Goal: Task Accomplishment & Management: Use online tool/utility

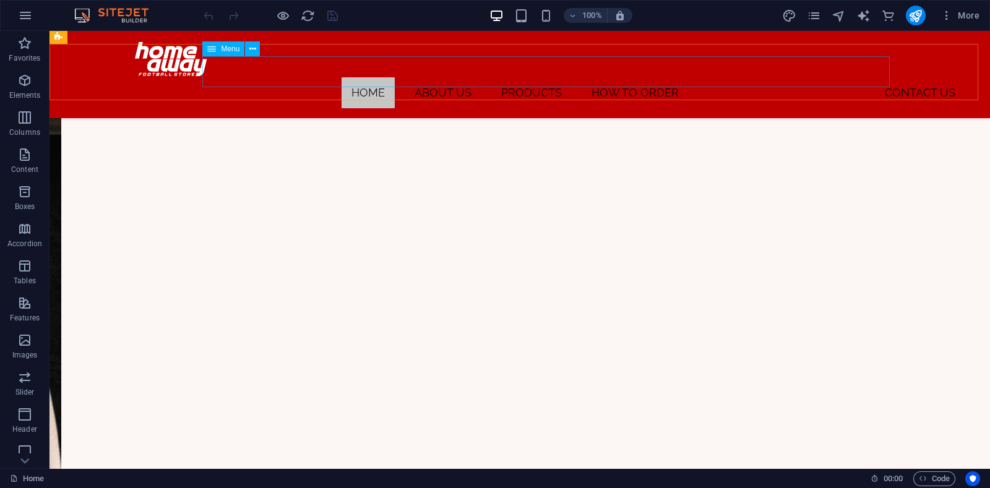
scroll to position [475, 0]
click at [792, 15] on icon "pages" at bounding box center [814, 16] width 14 height 14
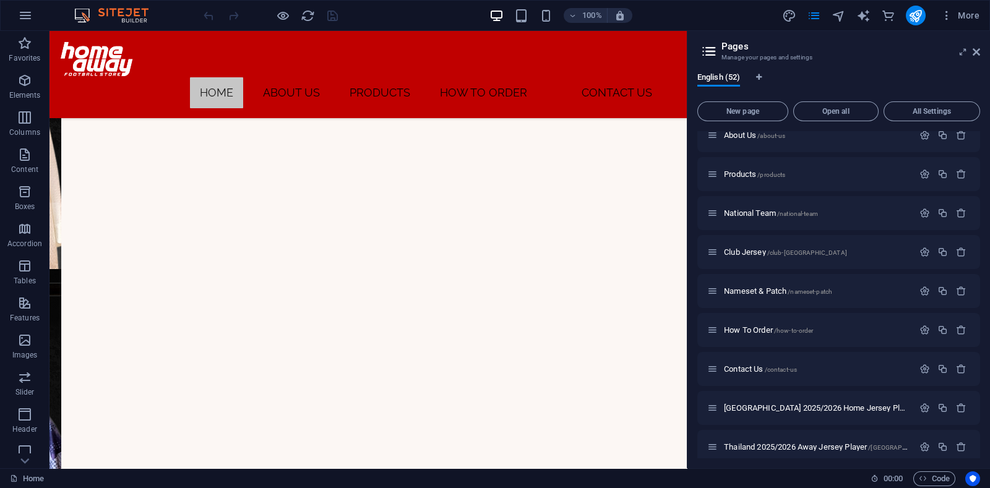
scroll to position [0, 0]
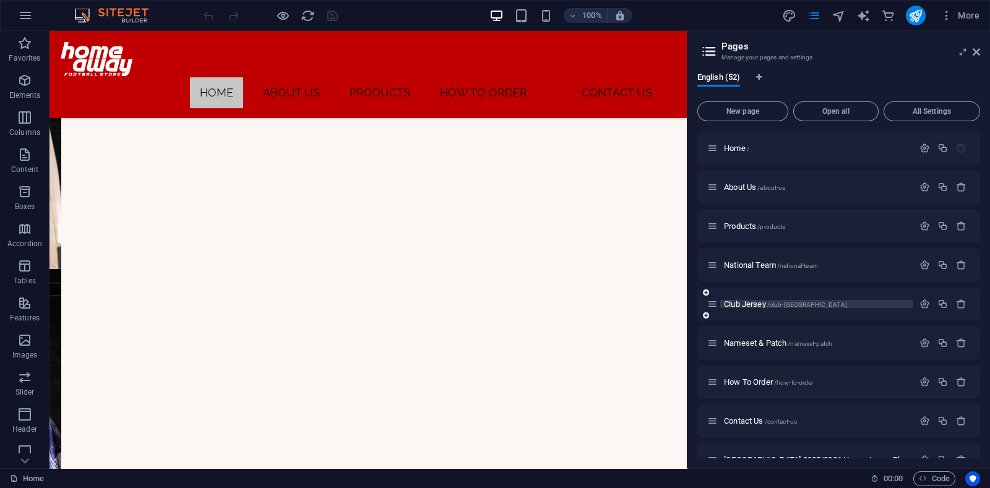
click at [748, 306] on span "Club Jersey /club-[GEOGRAPHIC_DATA]" at bounding box center [785, 304] width 123 height 9
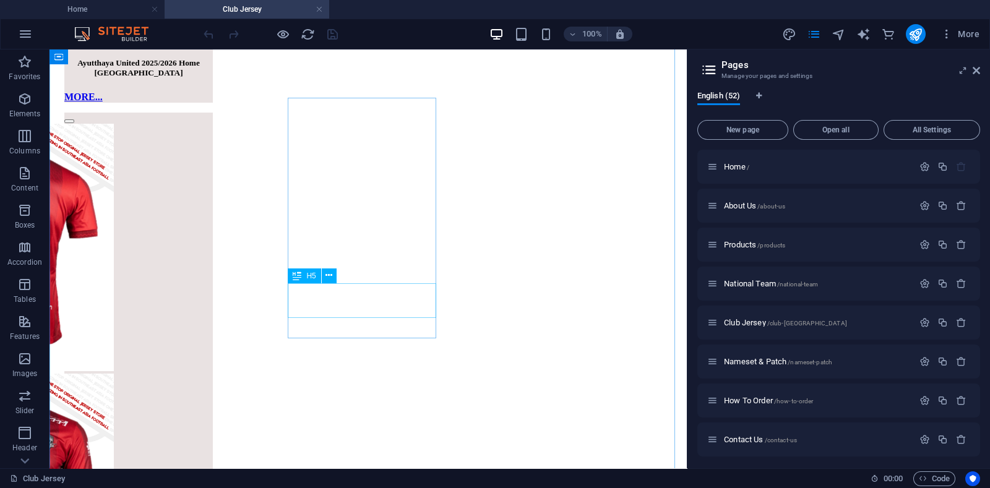
scroll to position [1780, 0]
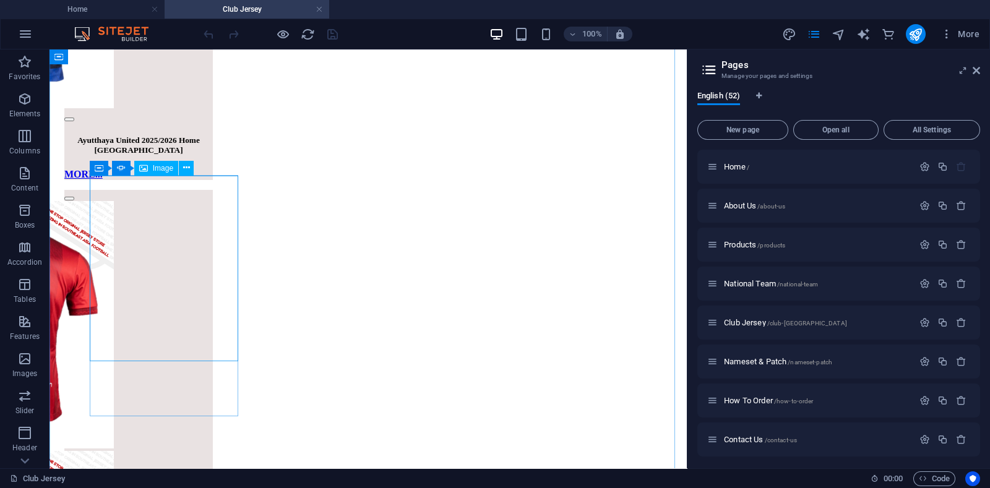
click at [99, 167] on icon at bounding box center [99, 167] width 9 height 15
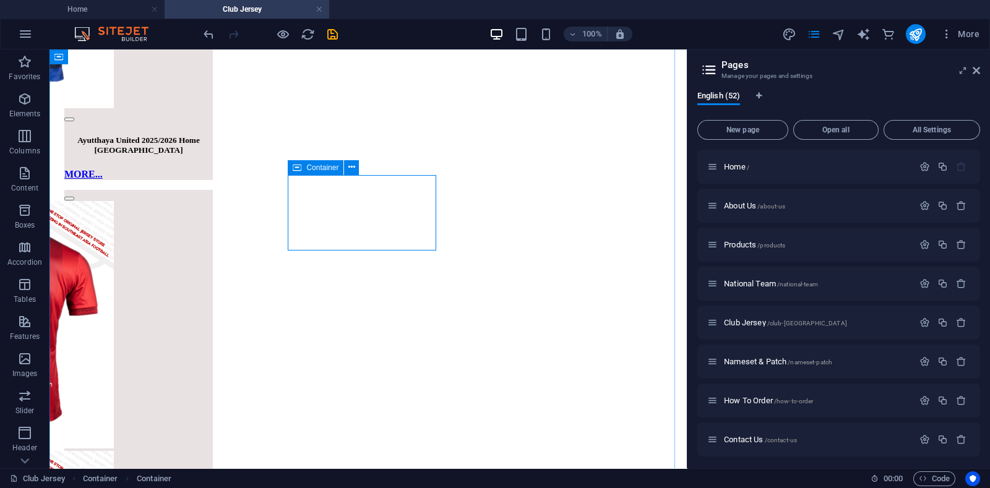
click at [297, 165] on icon at bounding box center [297, 167] width 9 height 15
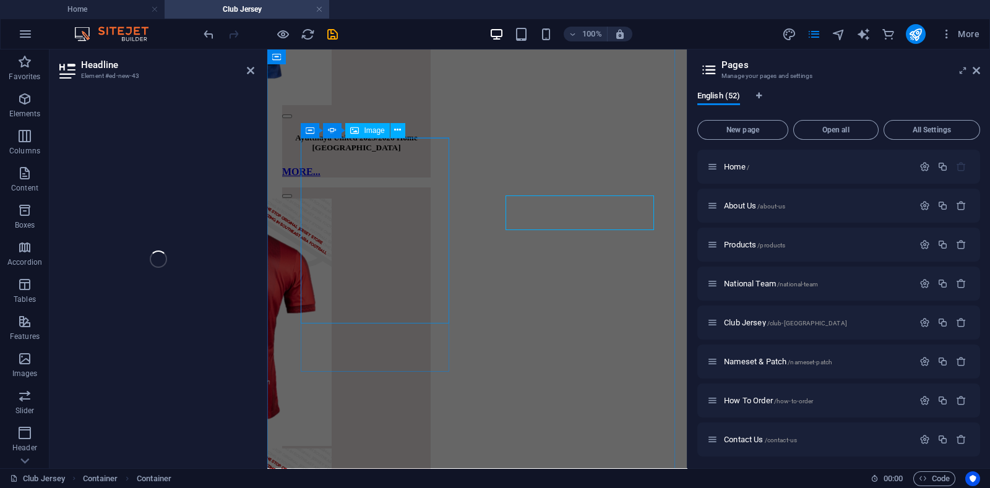
scroll to position [2445, 0]
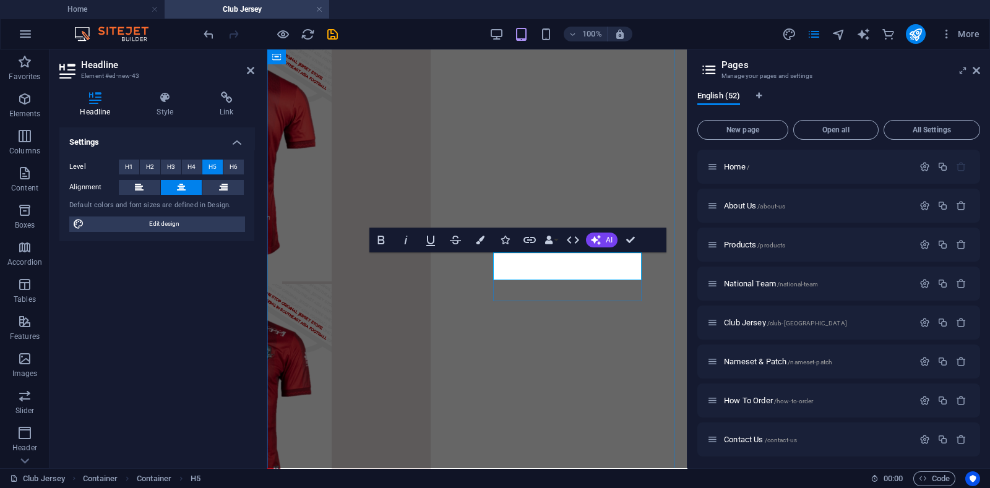
drag, startPoint x: 502, startPoint y: 260, endPoint x: 889, endPoint y: 295, distance: 388.5
drag, startPoint x: 544, startPoint y: 273, endPoint x: 555, endPoint y: 274, distance: 11.2
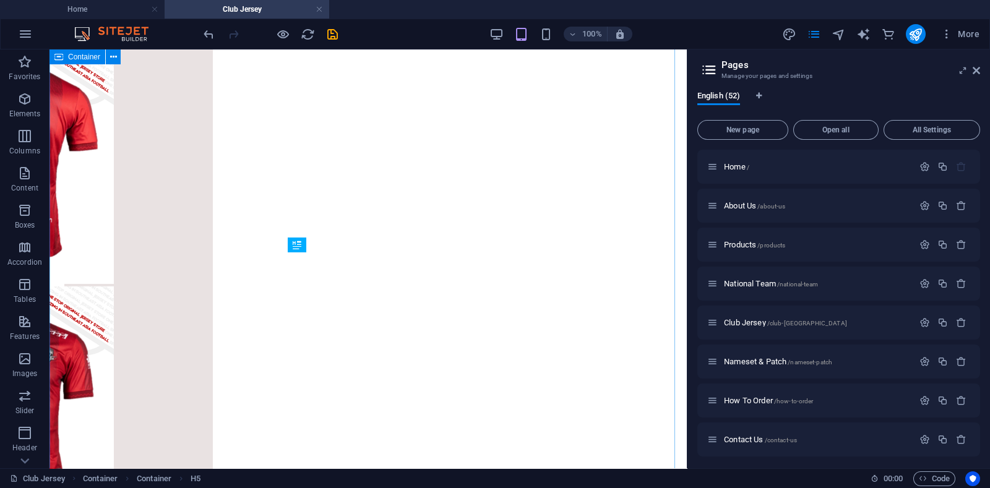
scroll to position [1722, 0]
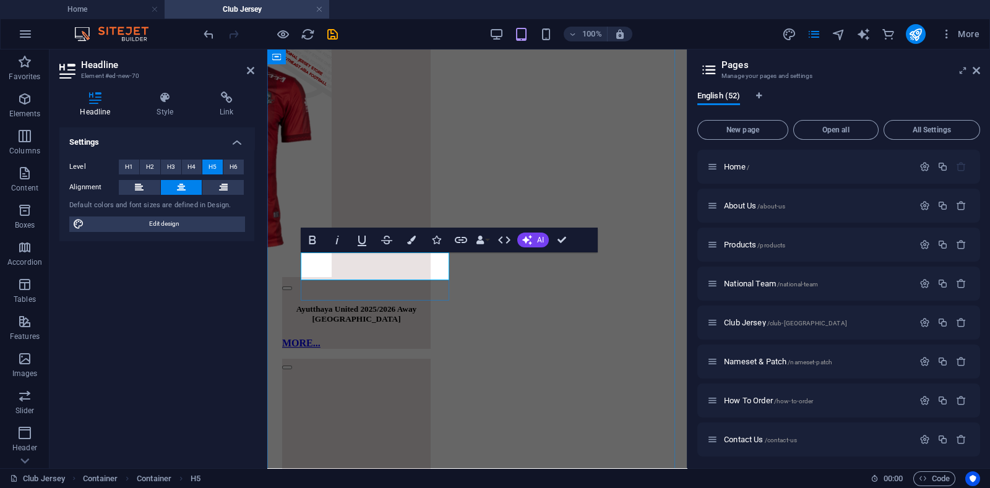
drag, startPoint x: 314, startPoint y: 262, endPoint x: 366, endPoint y: 261, distance: 51.4
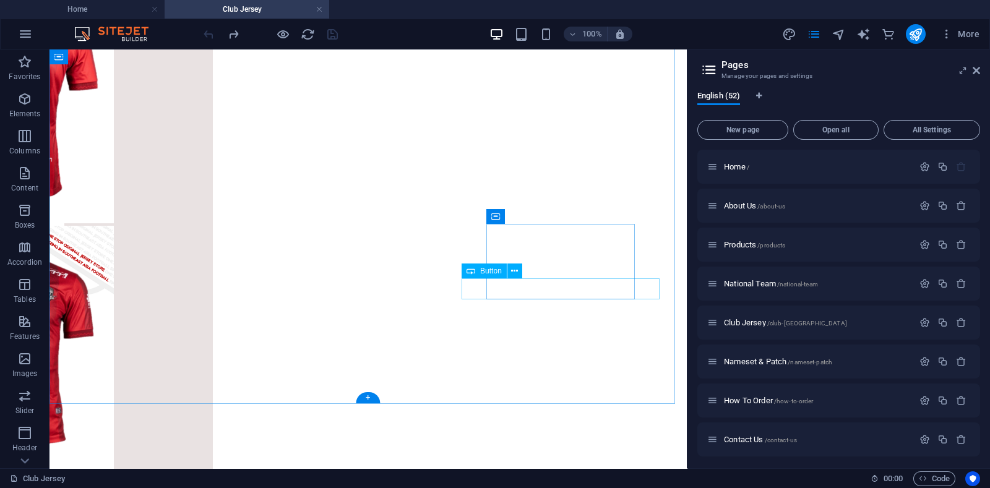
scroll to position [2032, 0]
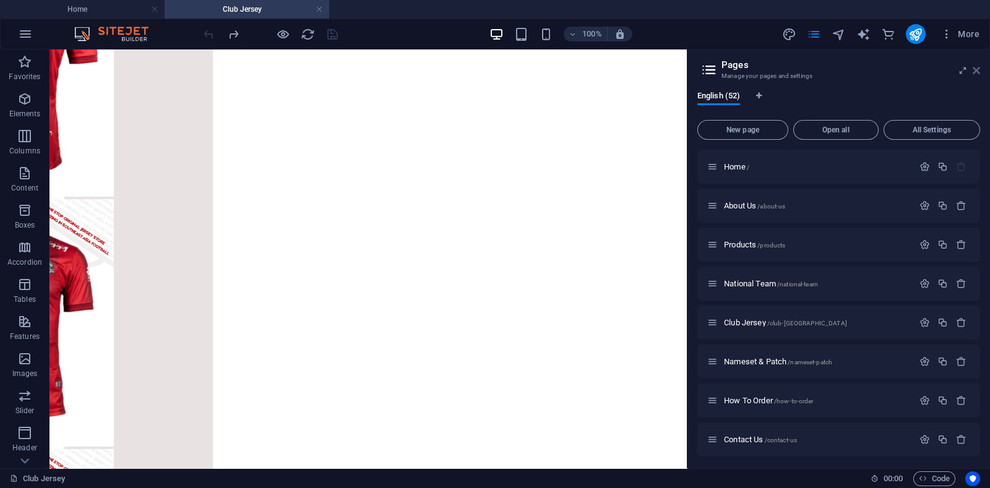
click at [792, 67] on icon at bounding box center [976, 71] width 7 height 10
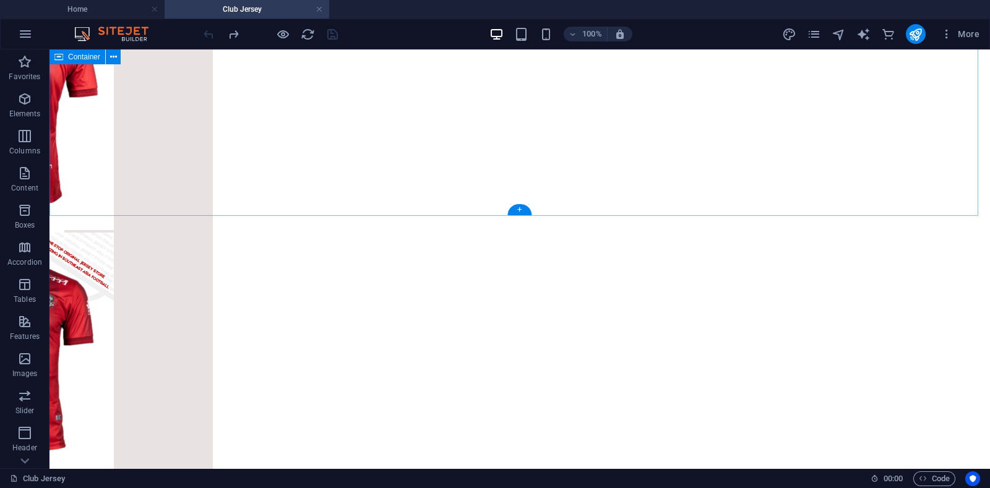
scroll to position [1658, 0]
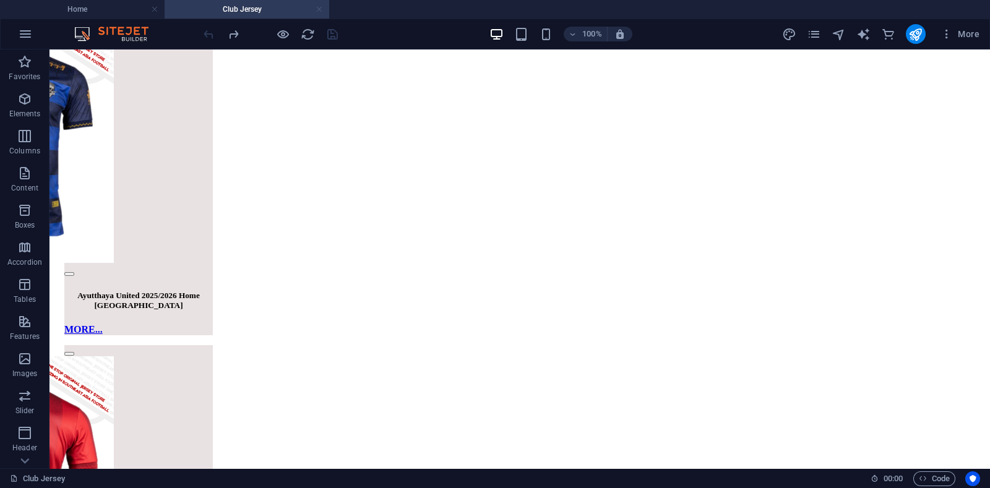
drag, startPoint x: 319, startPoint y: 9, endPoint x: 463, endPoint y: 46, distance: 148.8
click at [319, 9] on link at bounding box center [319, 10] width 7 height 12
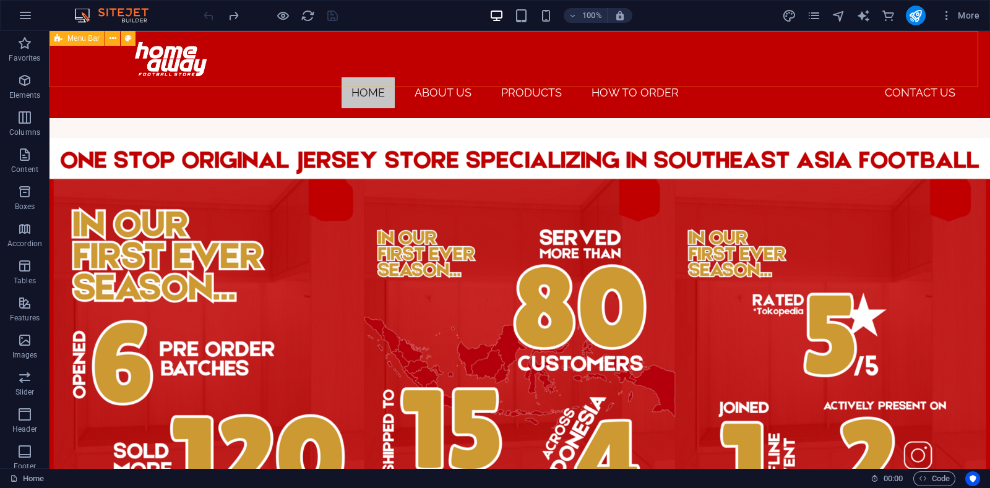
scroll to position [785, 0]
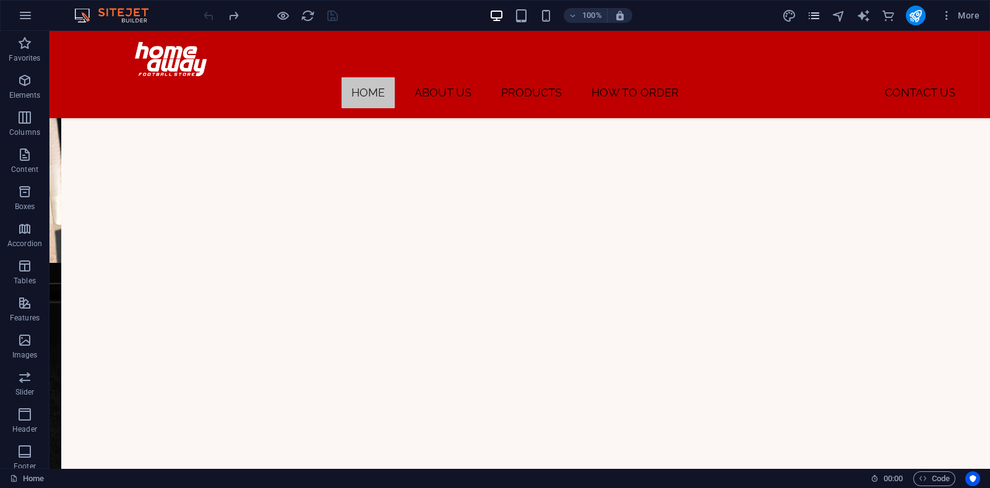
click at [792, 17] on icon "pages" at bounding box center [814, 16] width 14 height 14
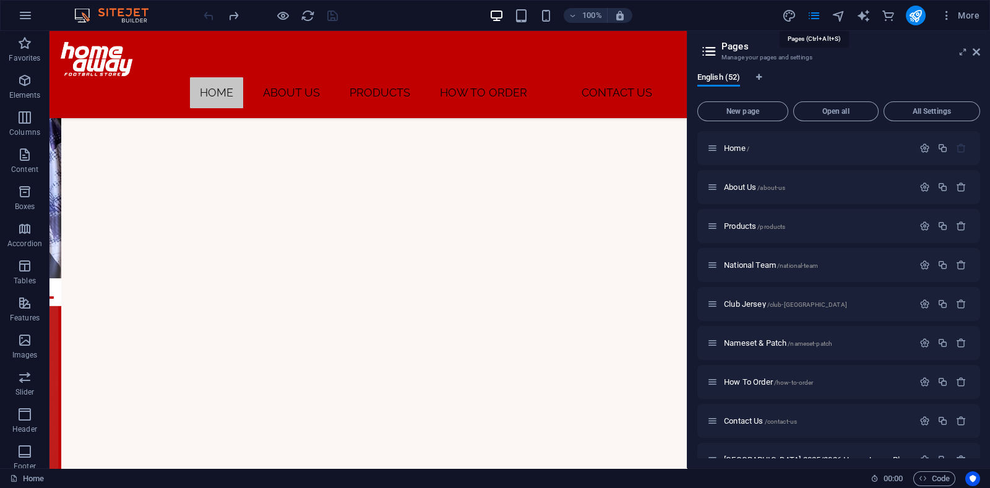
scroll to position [553, 0]
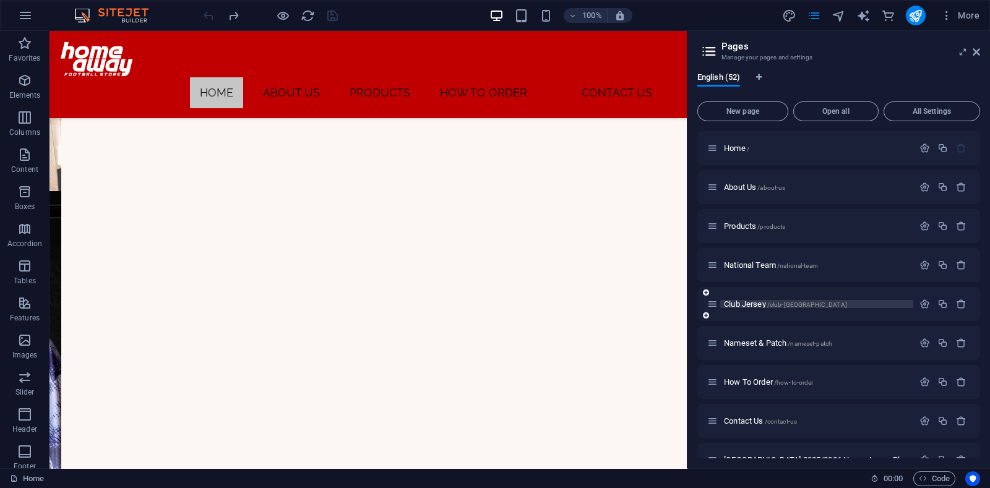
click at [751, 301] on span "Club Jersey /club-[GEOGRAPHIC_DATA]" at bounding box center [785, 304] width 123 height 9
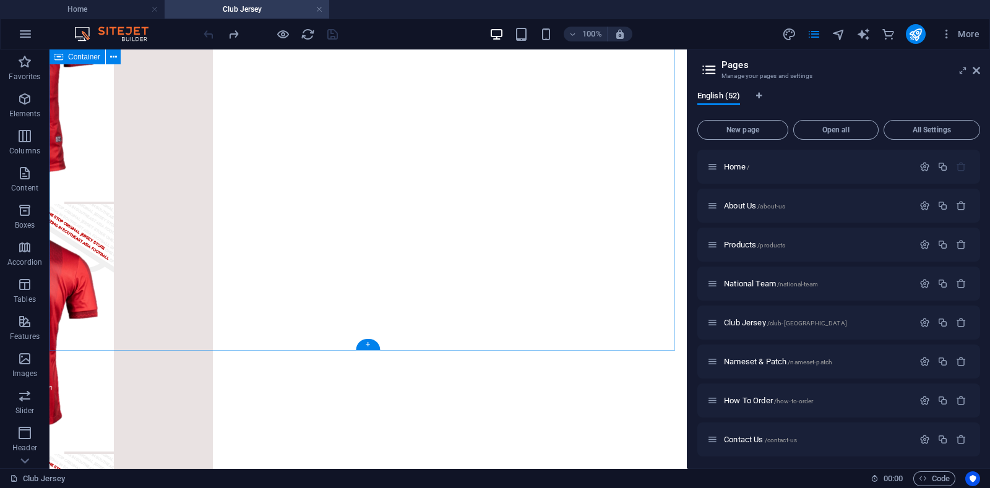
scroll to position [2089, 0]
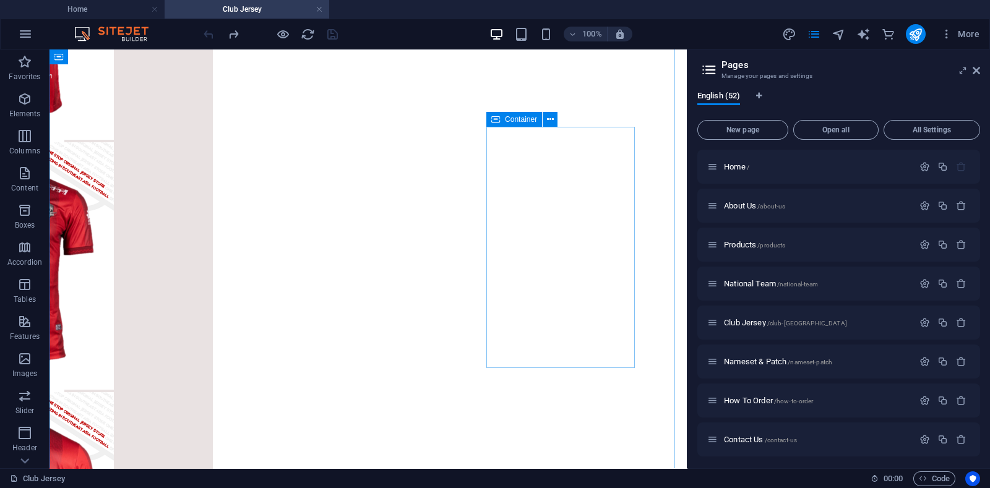
click at [502, 119] on div "Container" at bounding box center [515, 119] width 56 height 15
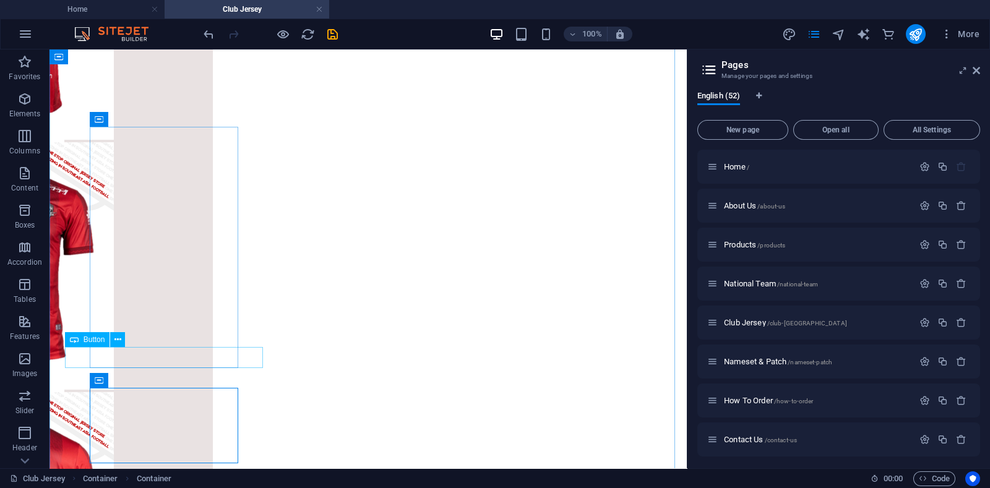
scroll to position [2166, 0]
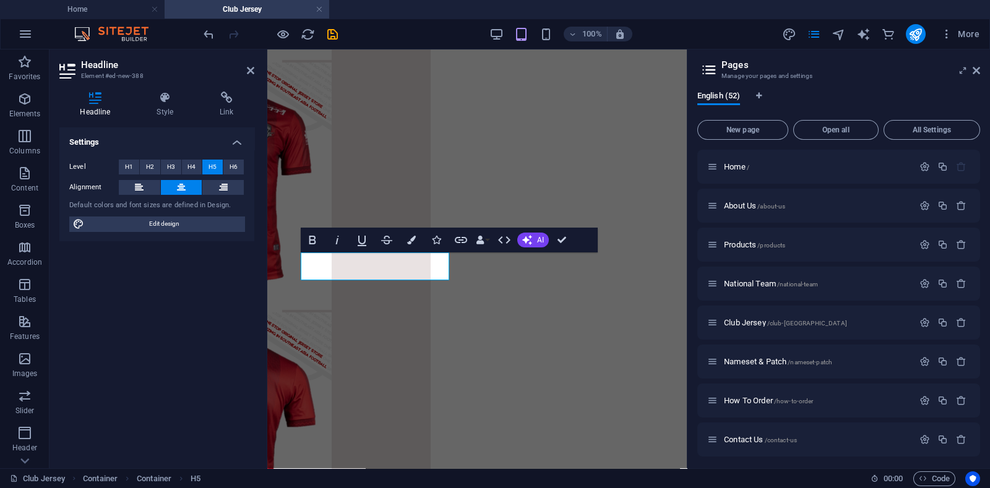
scroll to position [3207, 0]
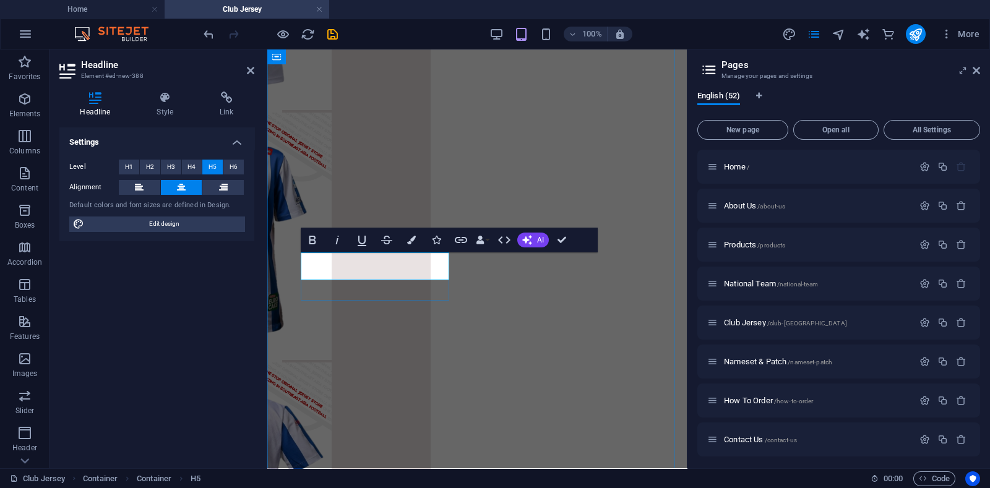
drag, startPoint x: 308, startPoint y: 258, endPoint x: 353, endPoint y: 258, distance: 45.2
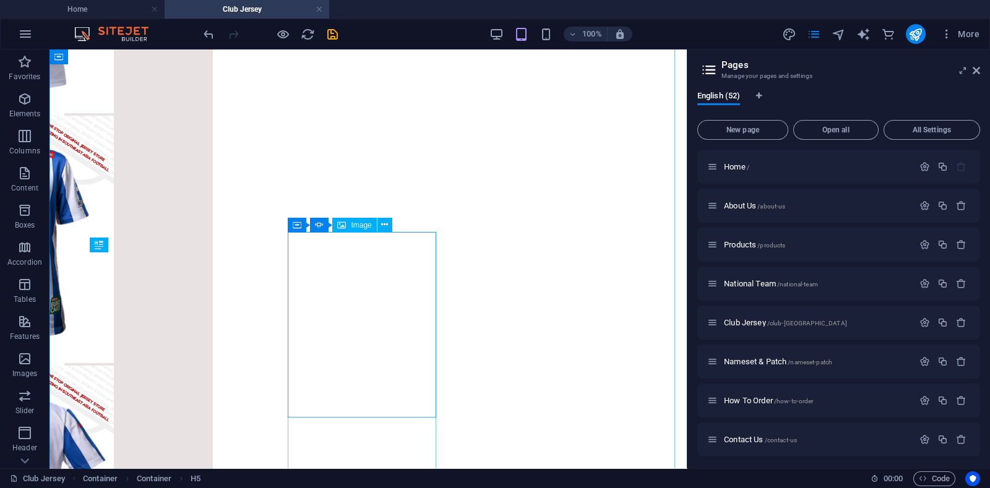
scroll to position [2245, 0]
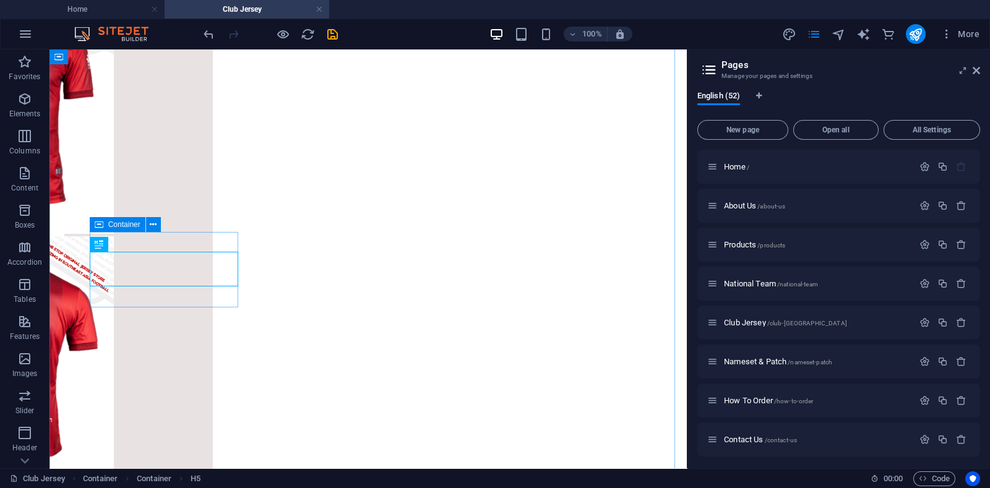
click at [103, 223] on div "Container" at bounding box center [118, 224] width 56 height 15
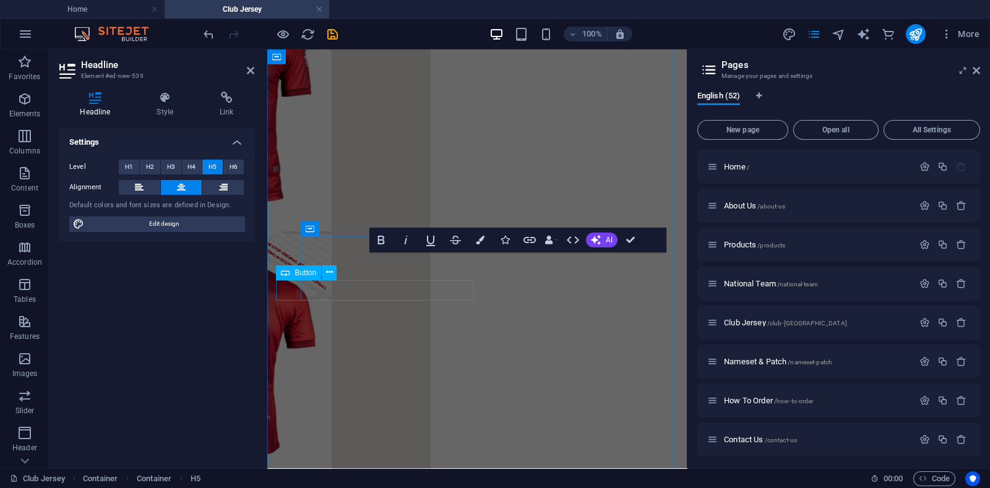
scroll to position [3207, 0]
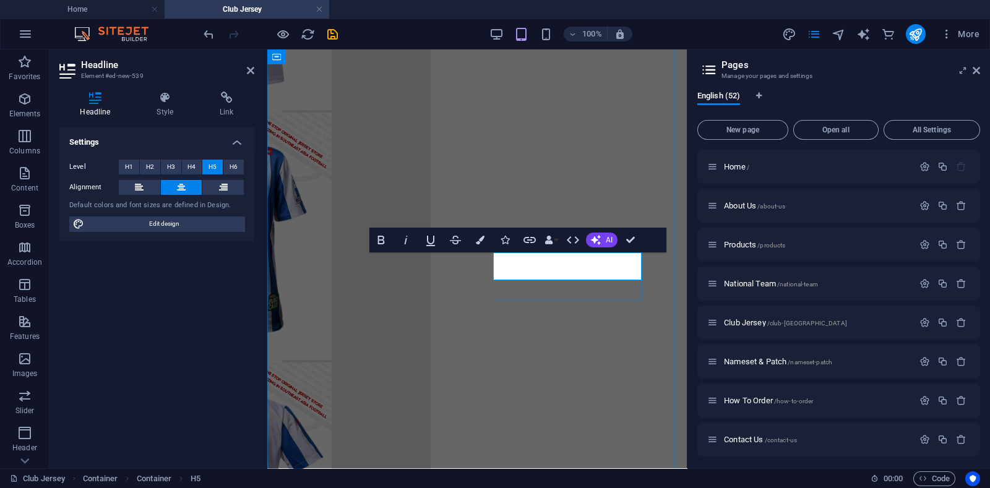
drag, startPoint x: 637, startPoint y: 240, endPoint x: 587, endPoint y: 204, distance: 61.2
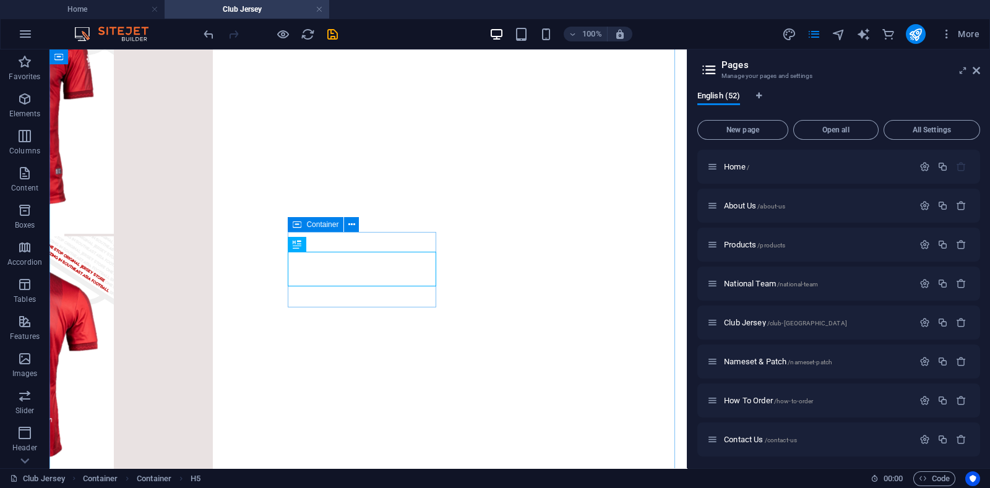
click at [304, 227] on div "Container" at bounding box center [316, 224] width 56 height 15
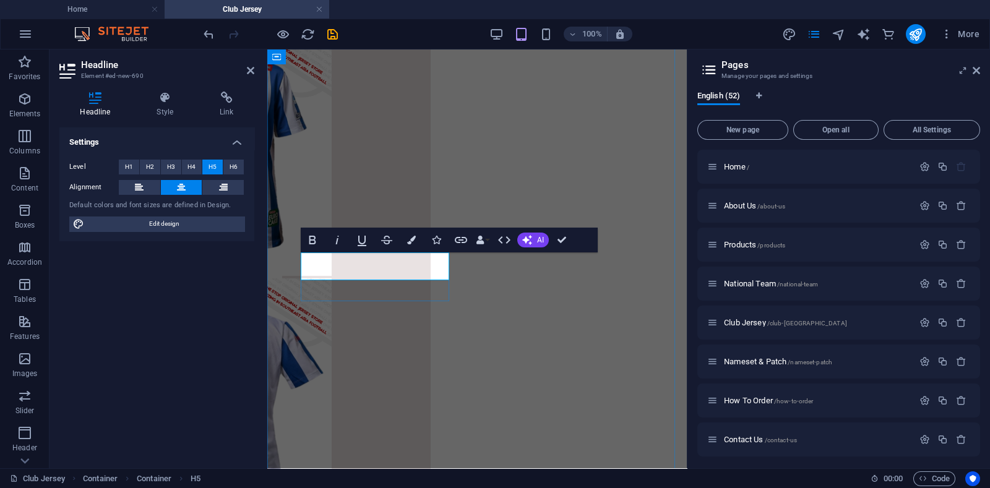
drag, startPoint x: 305, startPoint y: 260, endPoint x: 393, endPoint y: 258, distance: 87.9
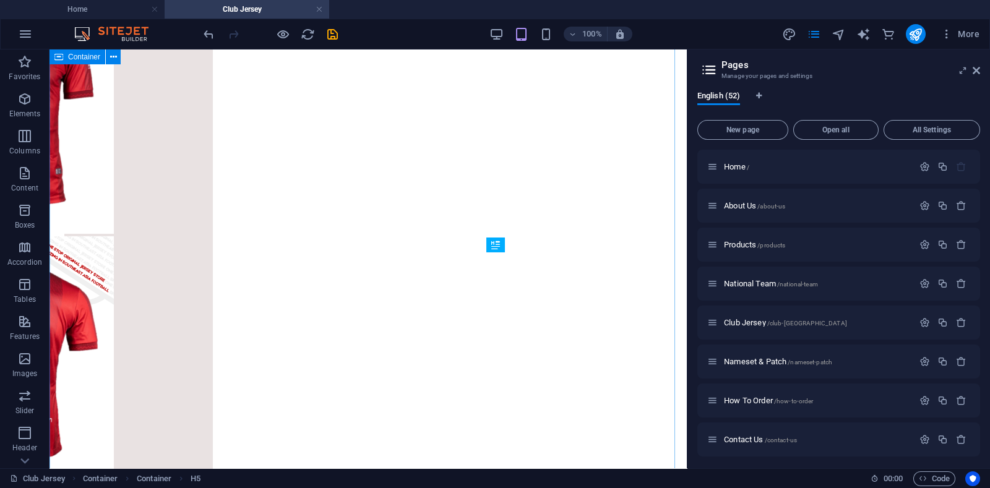
scroll to position [2244, 0]
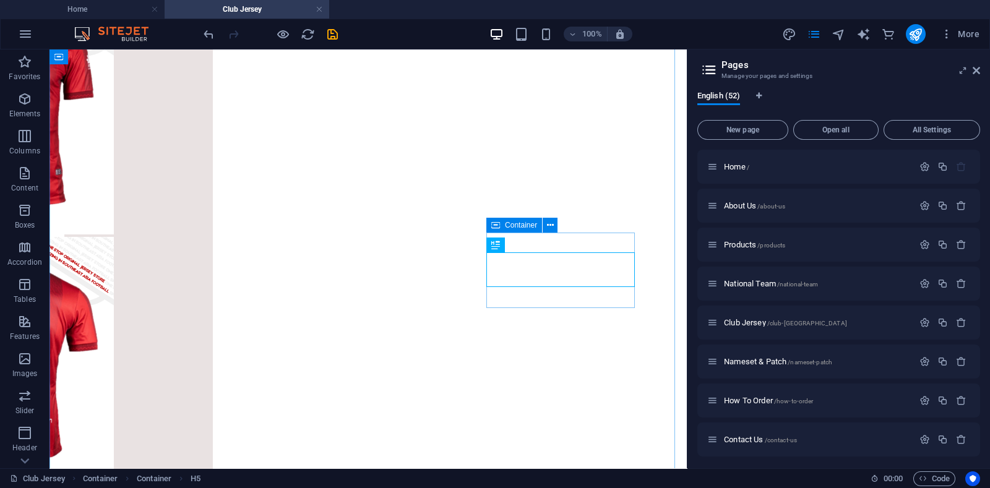
click at [518, 227] on span "Container" at bounding box center [521, 225] width 32 height 7
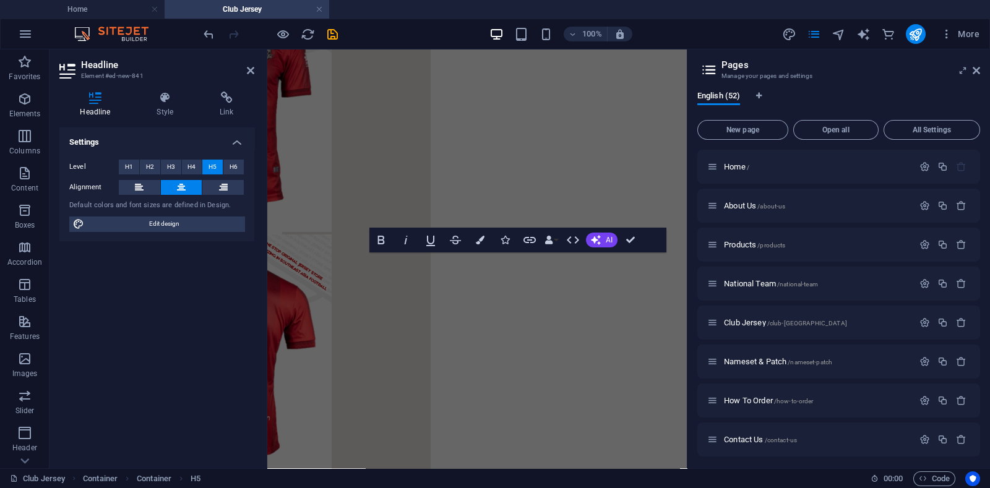
scroll to position [3291, 0]
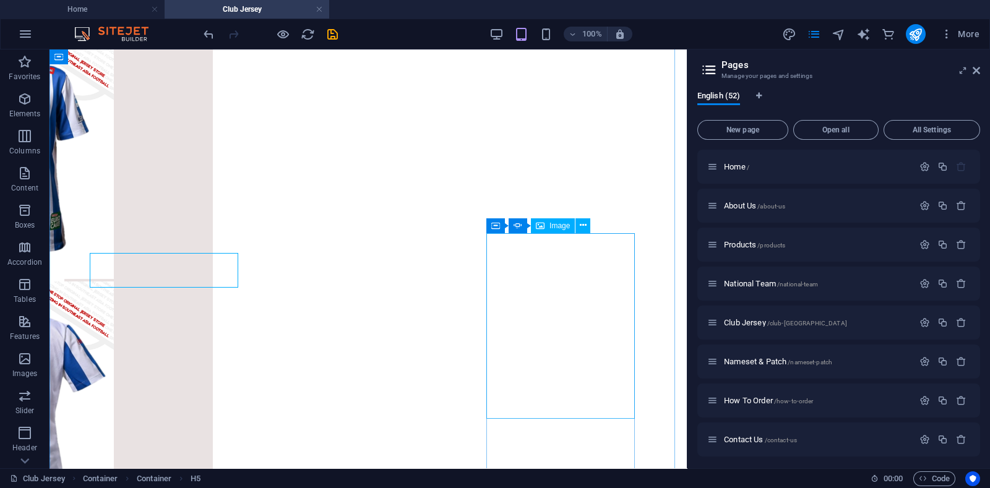
scroll to position [2339, 0]
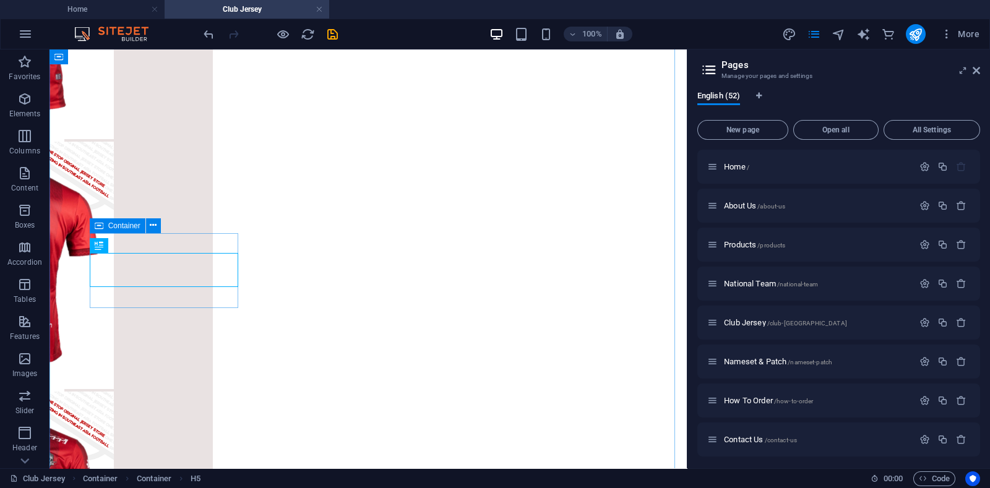
click at [115, 225] on span "Container" at bounding box center [124, 225] width 32 height 7
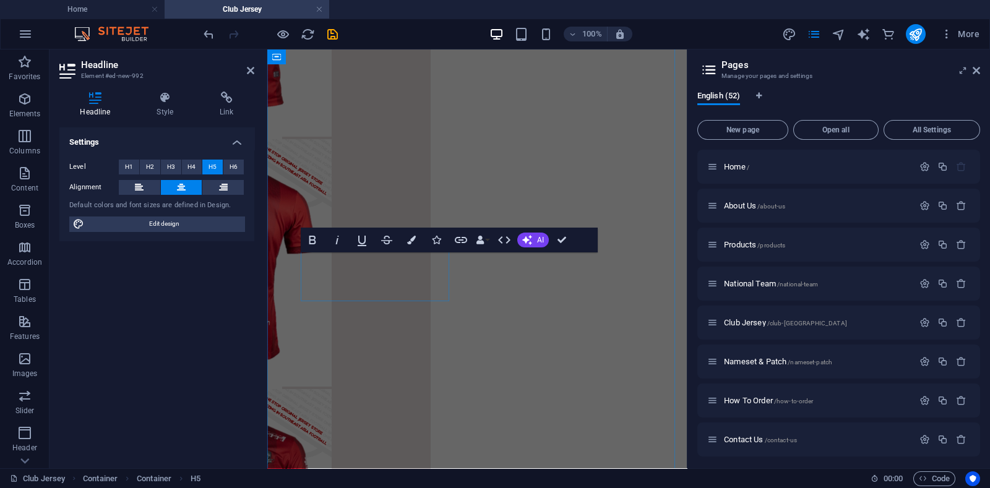
scroll to position [3375, 0]
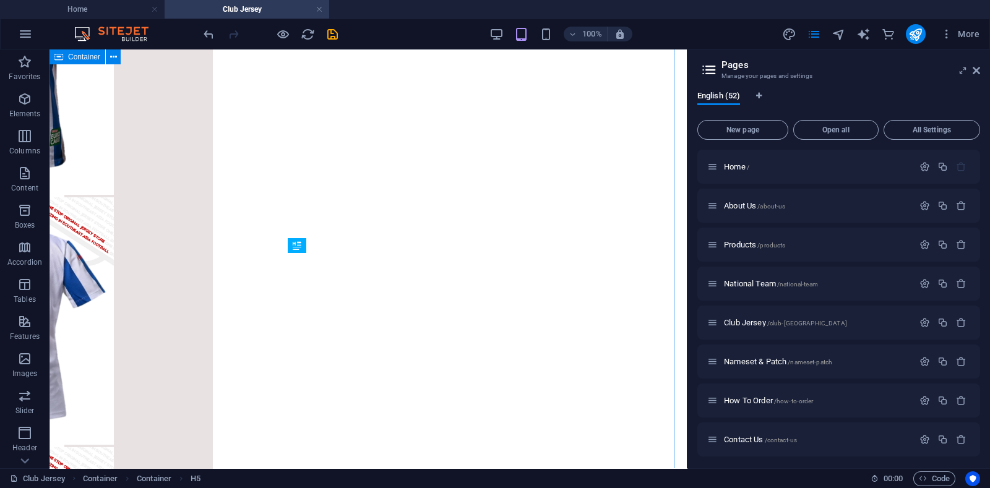
scroll to position [2339, 0]
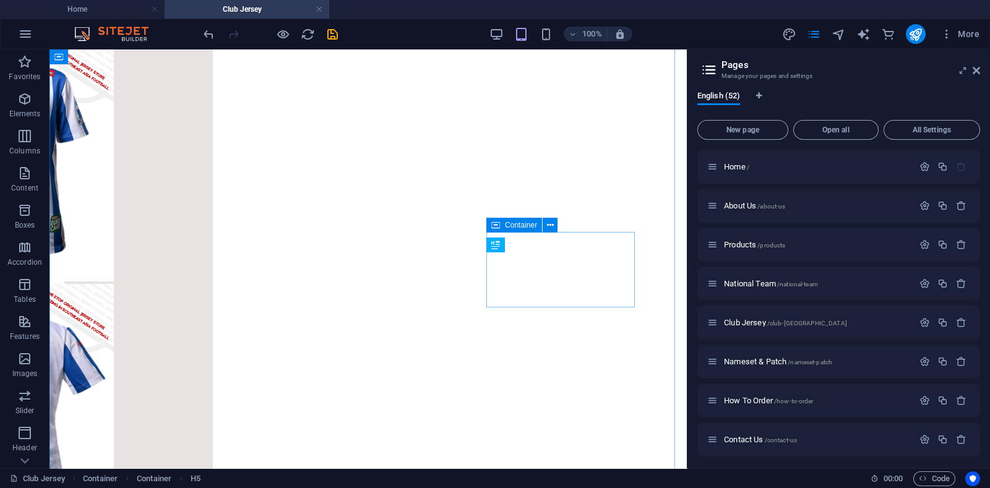
scroll to position [2244, 0]
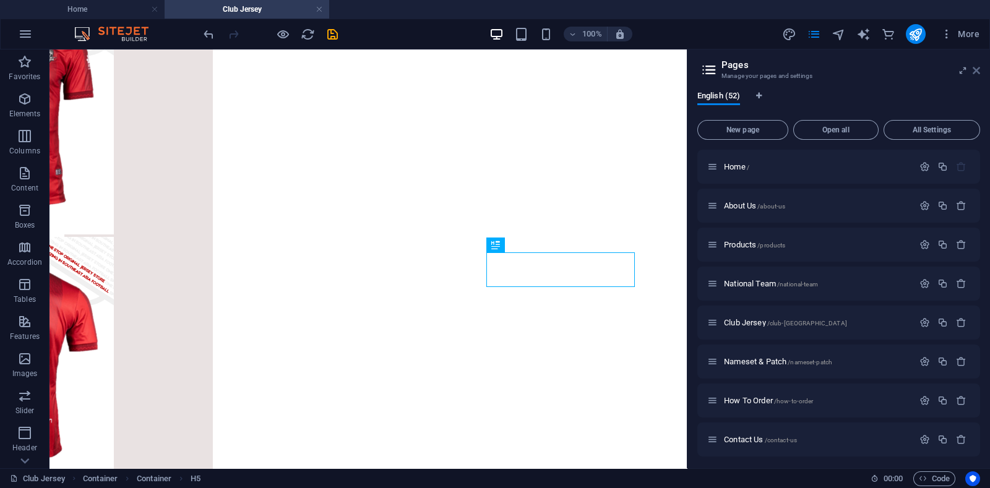
drag, startPoint x: 978, startPoint y: 74, endPoint x: 920, endPoint y: 24, distance: 76.4
click at [792, 73] on icon at bounding box center [976, 71] width 7 height 10
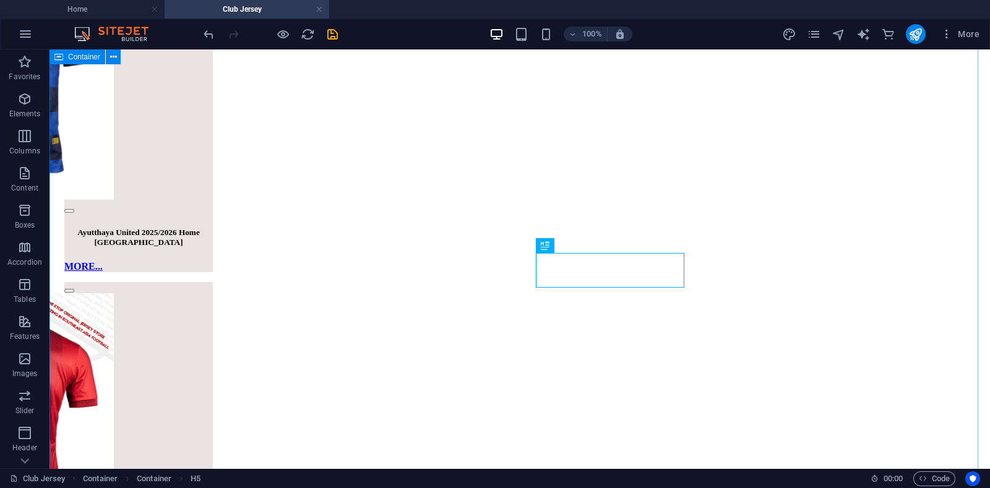
scroll to position [1876, 0]
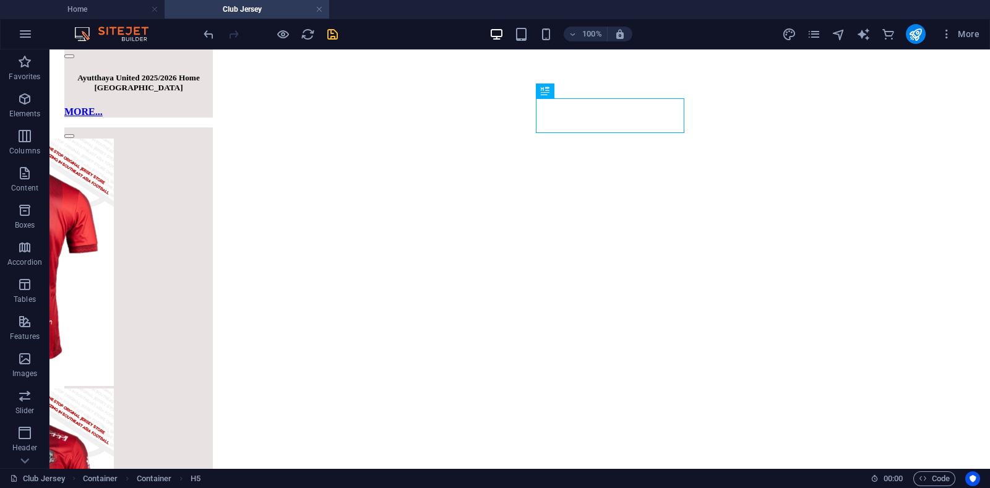
click at [333, 35] on icon "save" at bounding box center [333, 34] width 14 height 14
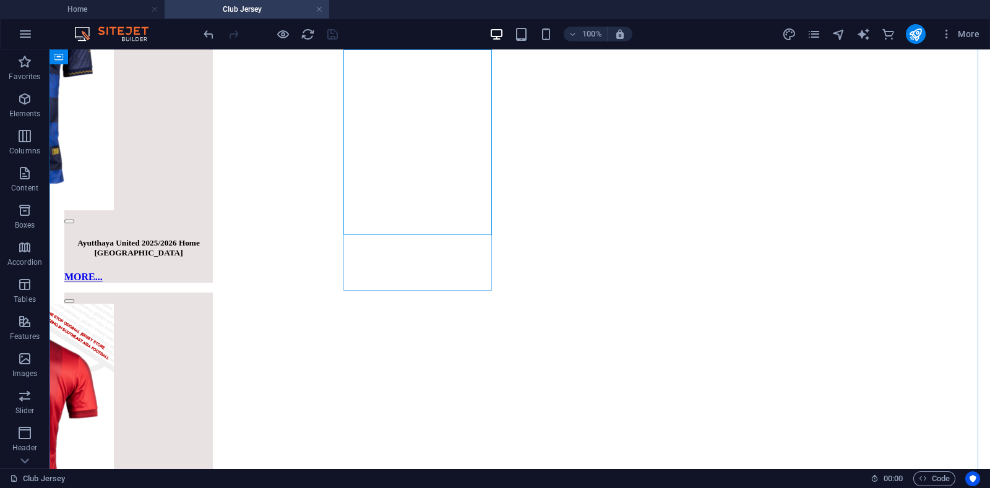
scroll to position [1721, 0]
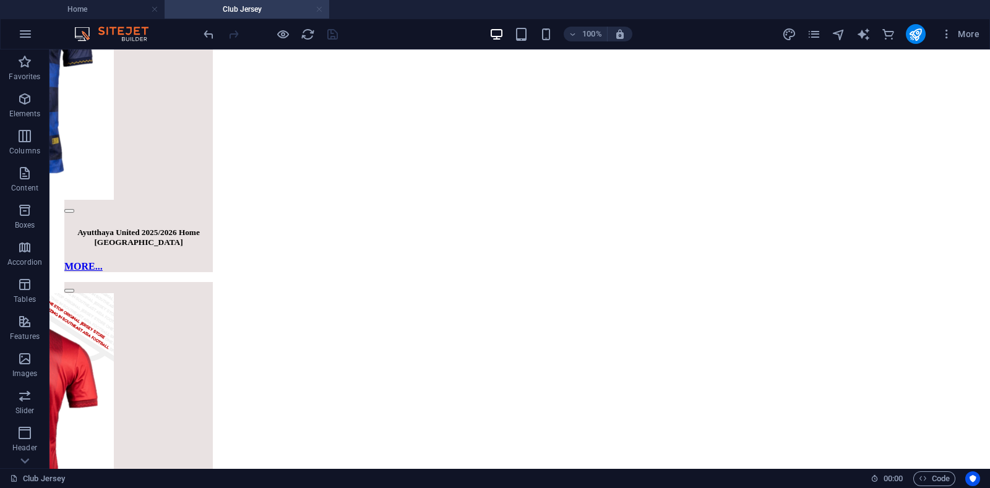
click at [321, 7] on link at bounding box center [319, 10] width 7 height 12
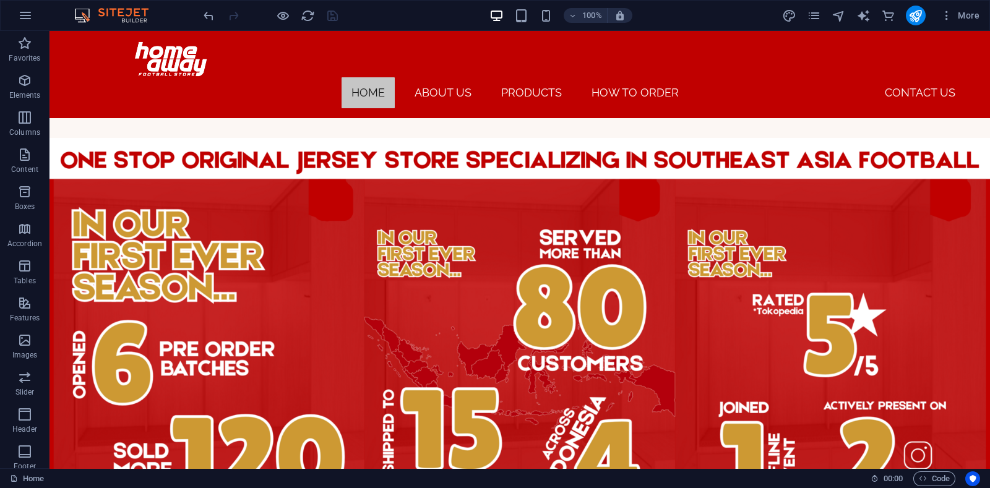
scroll to position [785, 0]
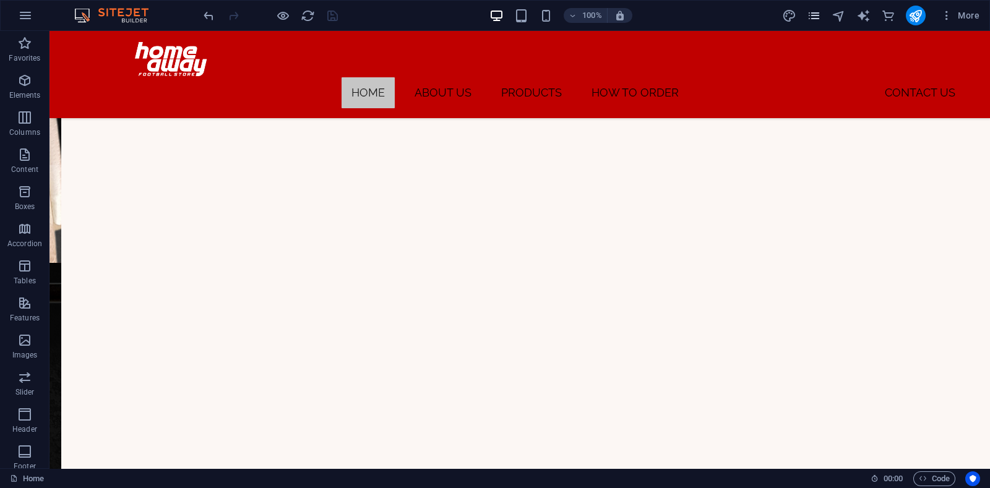
click at [792, 9] on icon "pages" at bounding box center [814, 16] width 14 height 14
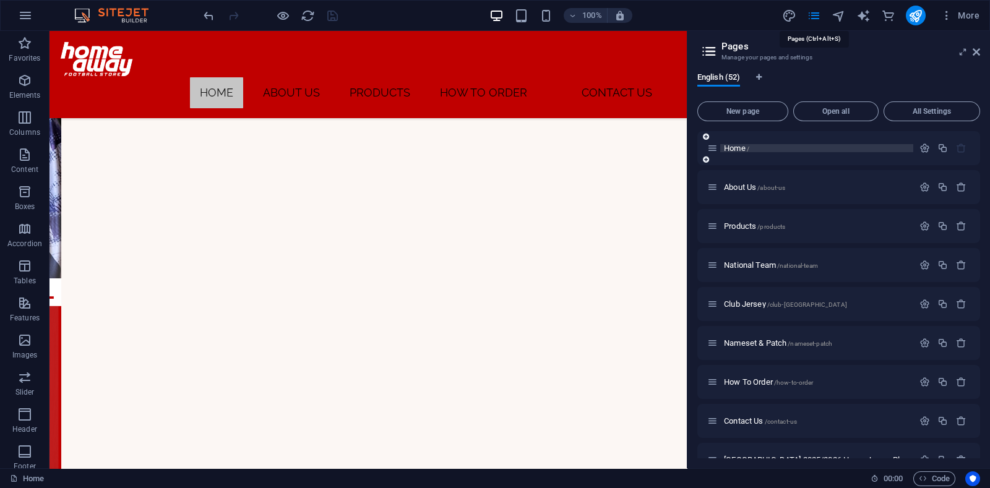
scroll to position [553, 0]
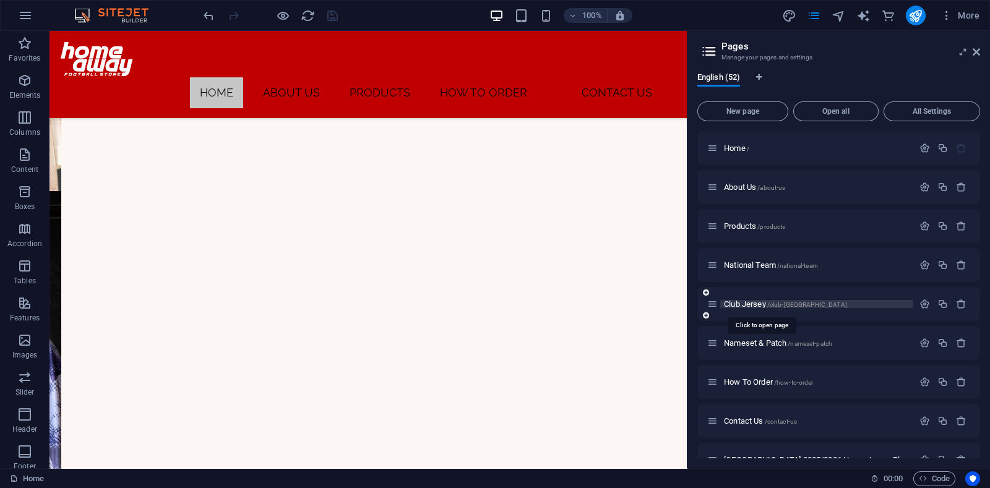
click at [749, 302] on span "Club Jersey /club-[GEOGRAPHIC_DATA]" at bounding box center [785, 304] width 123 height 9
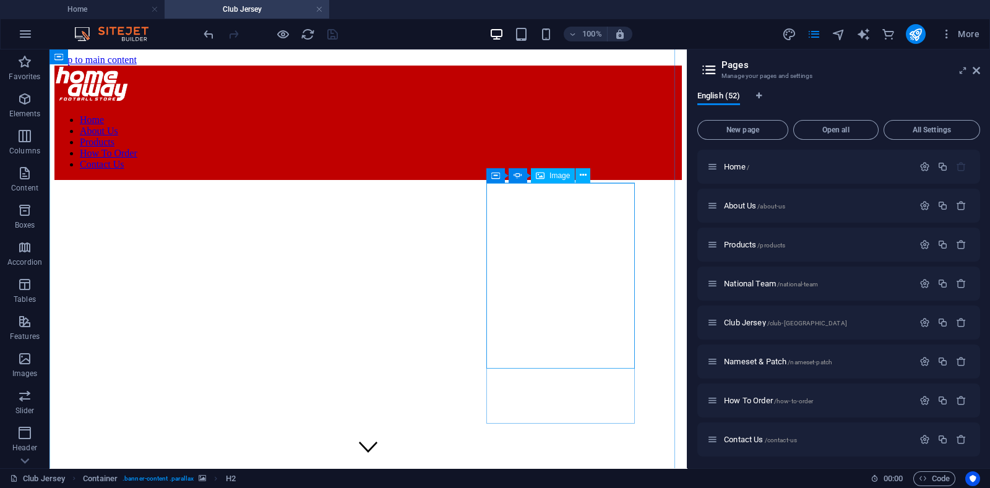
scroll to position [464, 0]
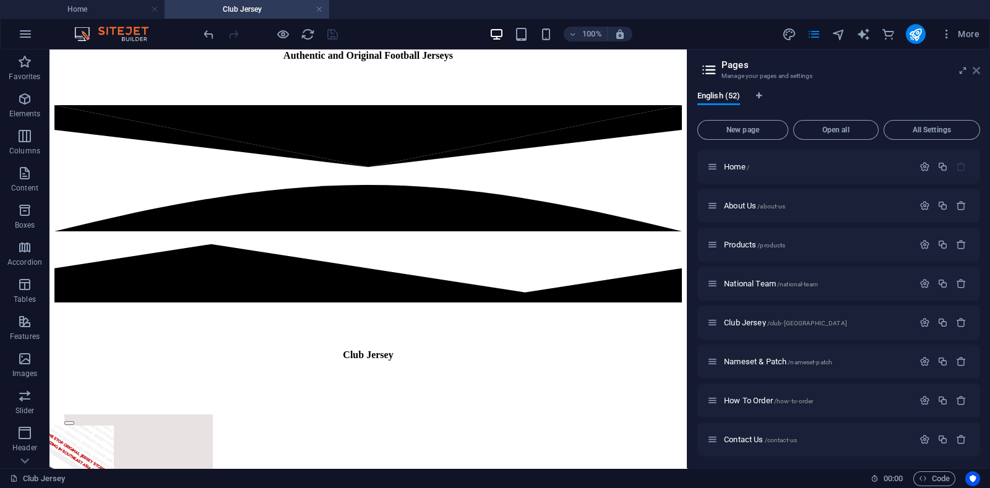
drag, startPoint x: 977, startPoint y: 72, endPoint x: 530, endPoint y: 121, distance: 450.2
click at [792, 72] on icon at bounding box center [976, 71] width 7 height 10
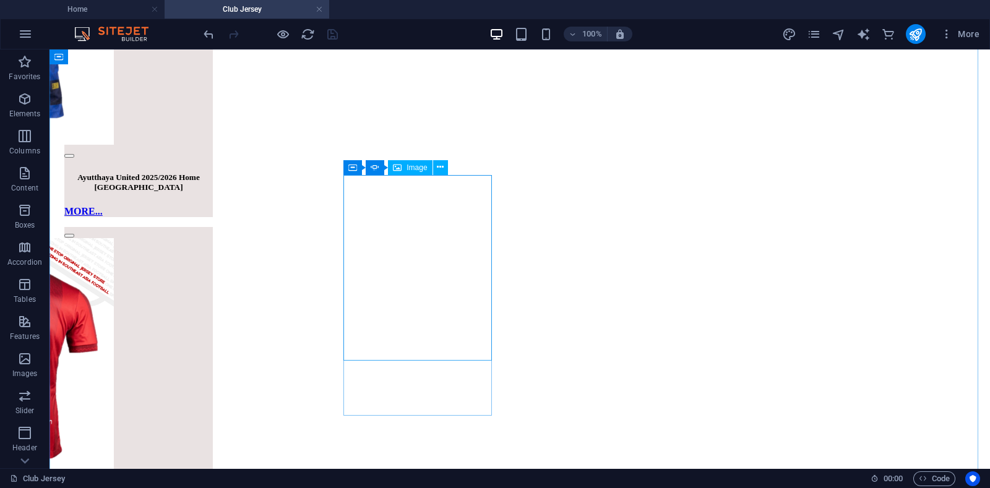
scroll to position [1780, 0]
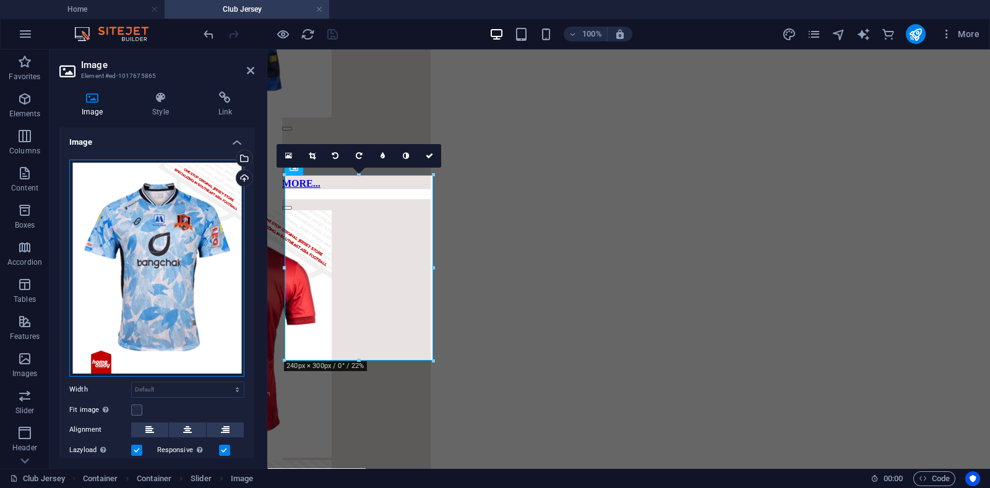
click at [152, 233] on div "Drag files here, click to choose files or select files from Files or our free s…" at bounding box center [156, 268] width 175 height 217
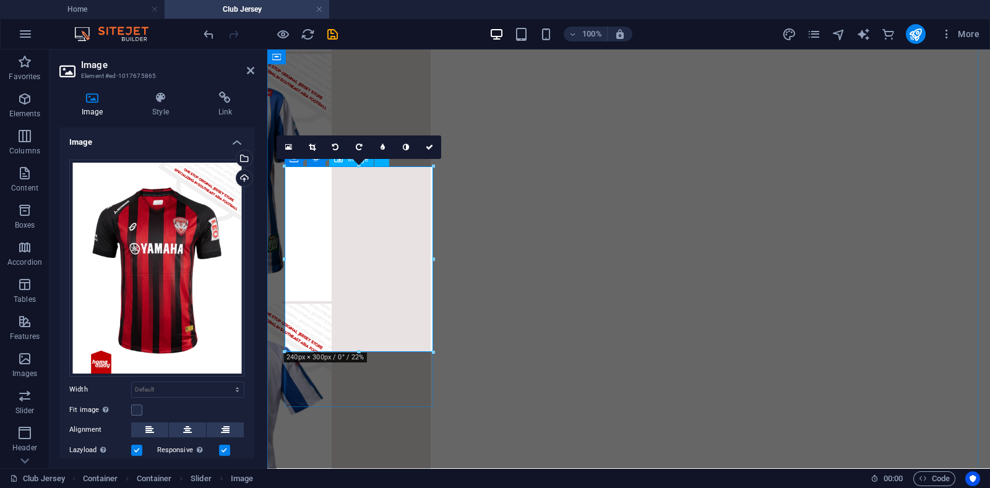
scroll to position [1788, 0]
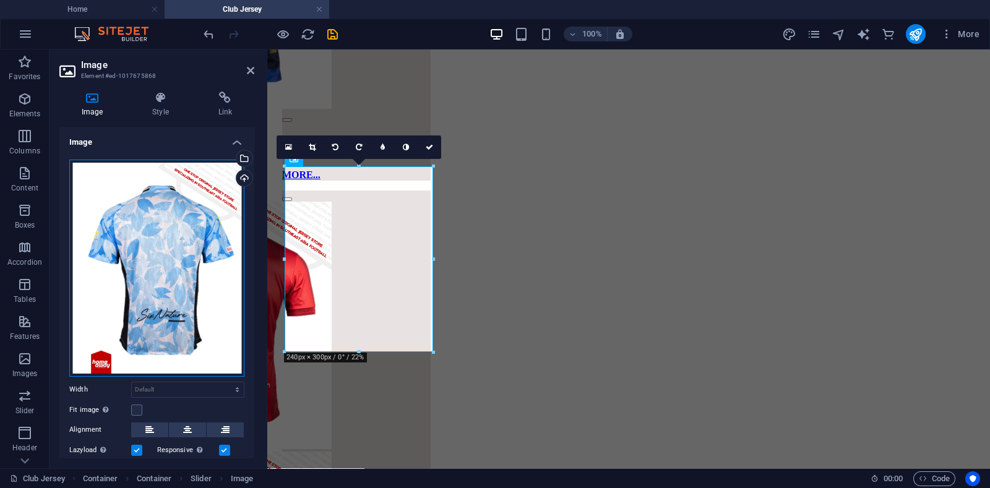
click at [176, 184] on div "Drag files here, click to choose files or select files from Files or our free s…" at bounding box center [156, 268] width 175 height 217
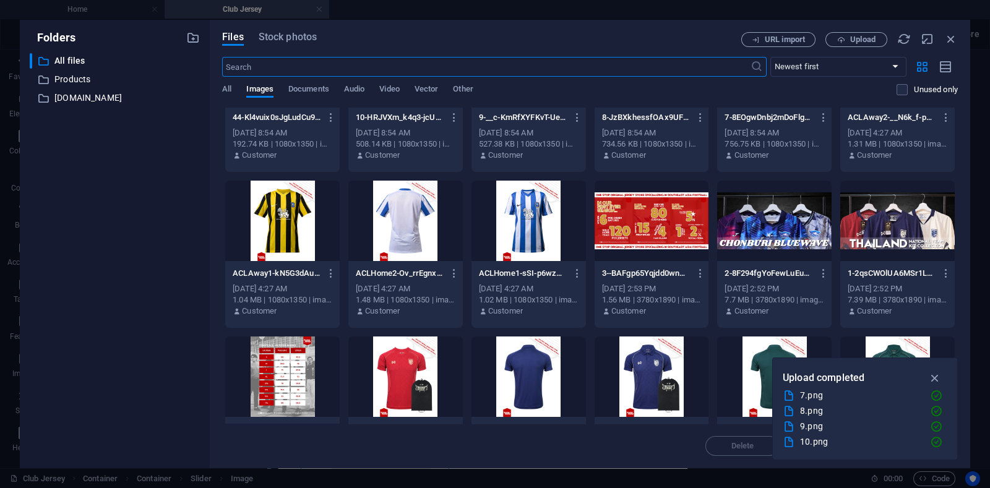
scroll to position [0, 0]
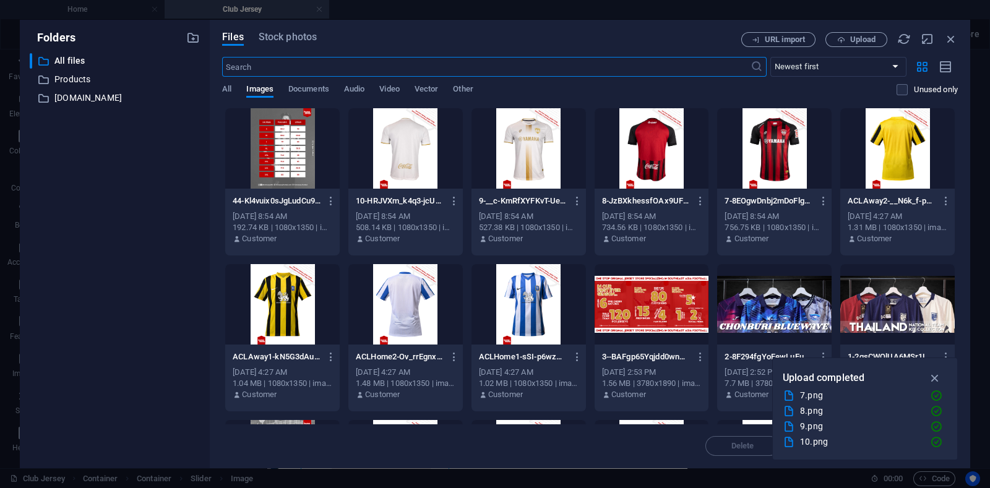
click at [650, 157] on div at bounding box center [652, 148] width 115 height 80
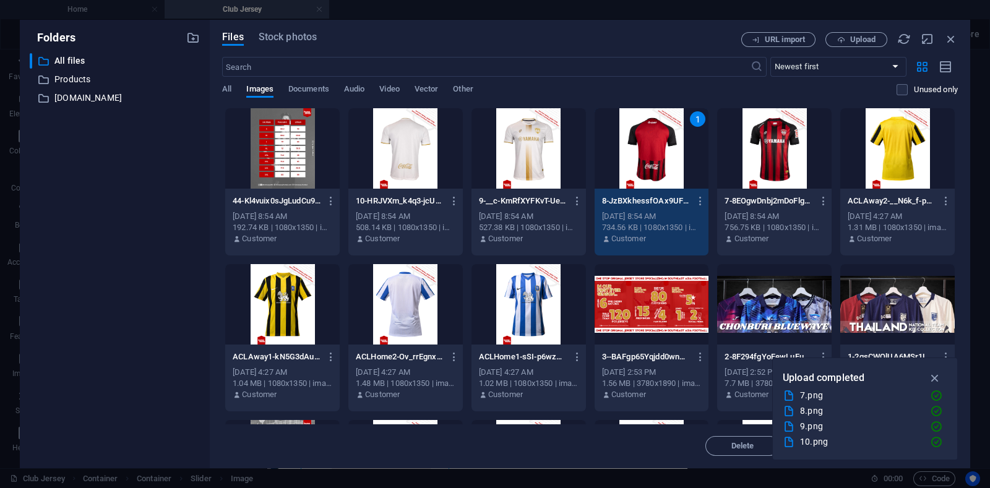
drag, startPoint x: 650, startPoint y: 157, endPoint x: 227, endPoint y: 188, distance: 423.9
click at [650, 157] on div "1" at bounding box center [652, 148] width 115 height 80
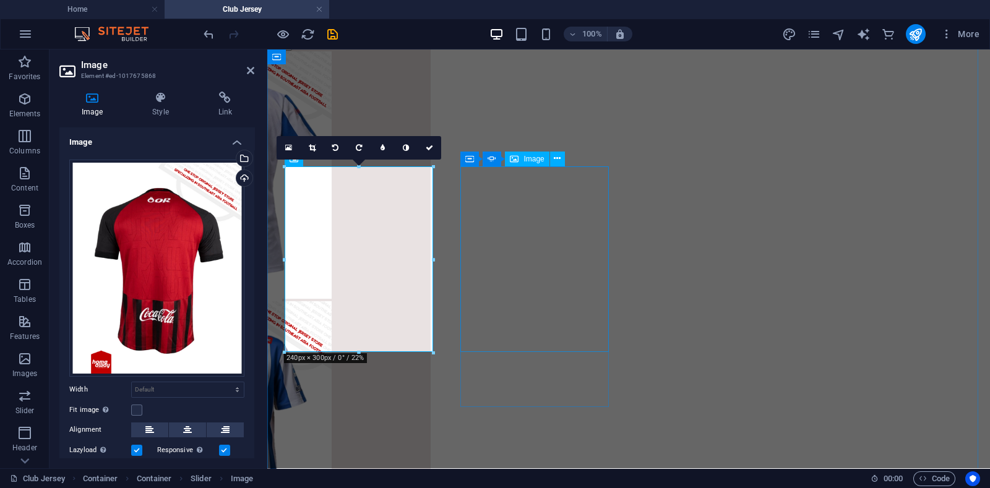
scroll to position [1788, 0]
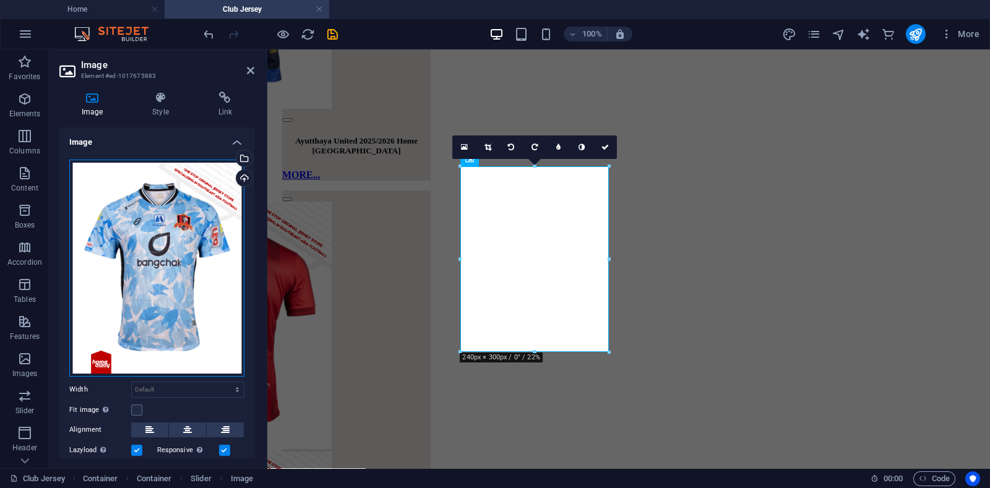
click at [139, 243] on div "Drag files here, click to choose files or select files from Files or our free s…" at bounding box center [156, 268] width 175 height 217
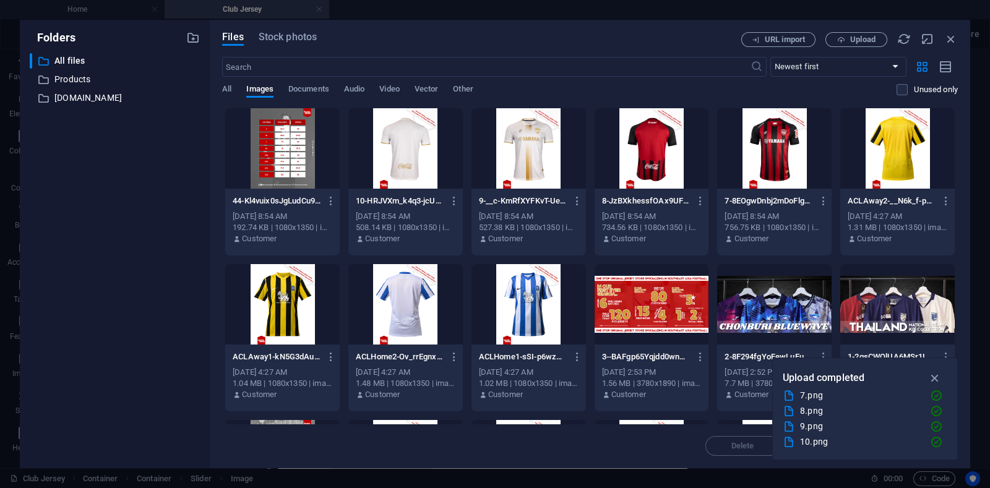
click at [526, 156] on div at bounding box center [529, 148] width 115 height 80
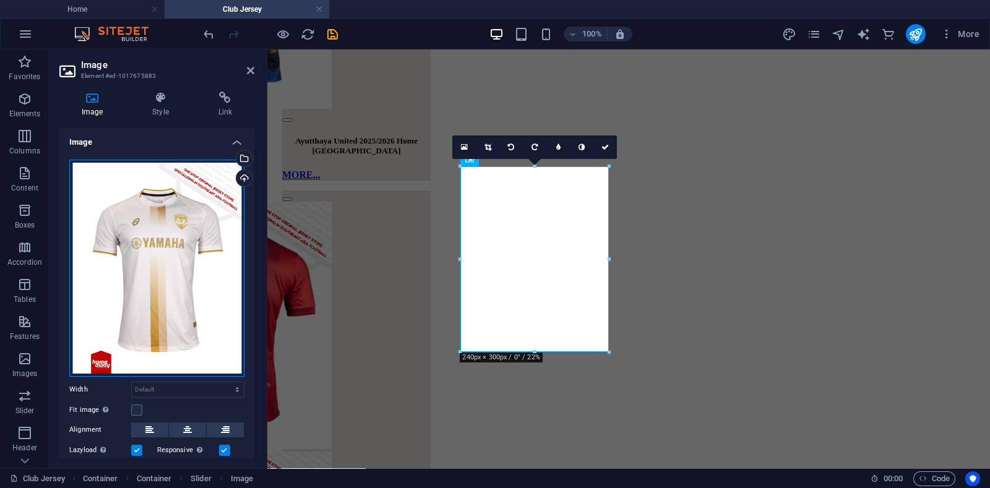
click at [175, 246] on div "Drag files here, click to choose files or select files from Files or our free s…" at bounding box center [156, 268] width 175 height 217
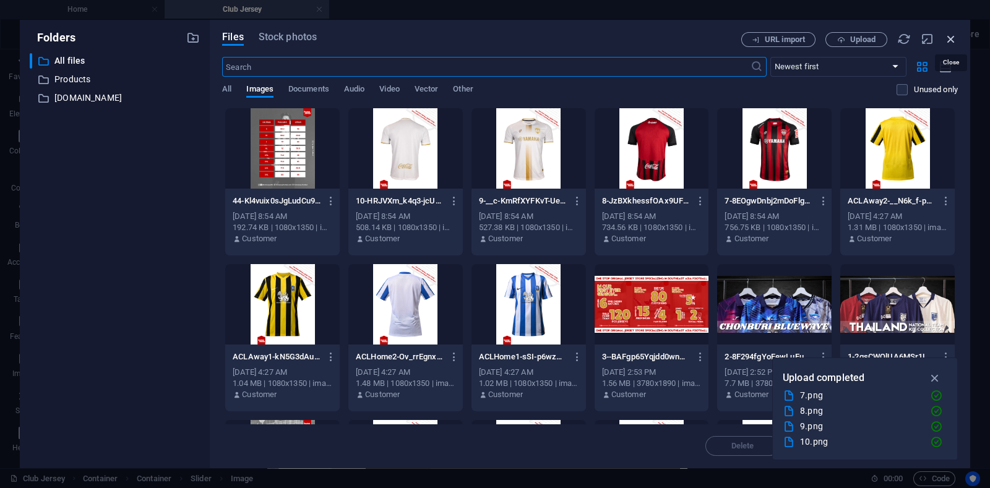
click at [792, 41] on icon "button" at bounding box center [952, 39] width 14 height 14
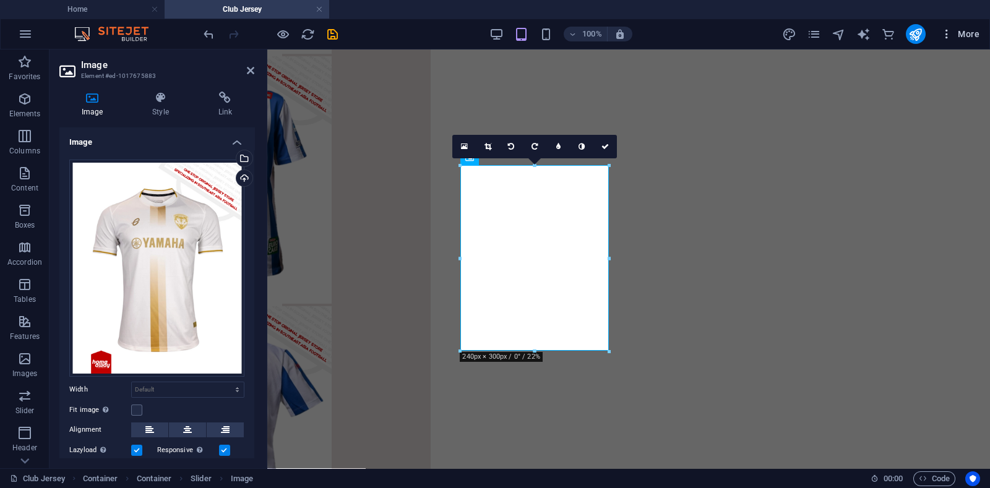
scroll to position [1788, 0]
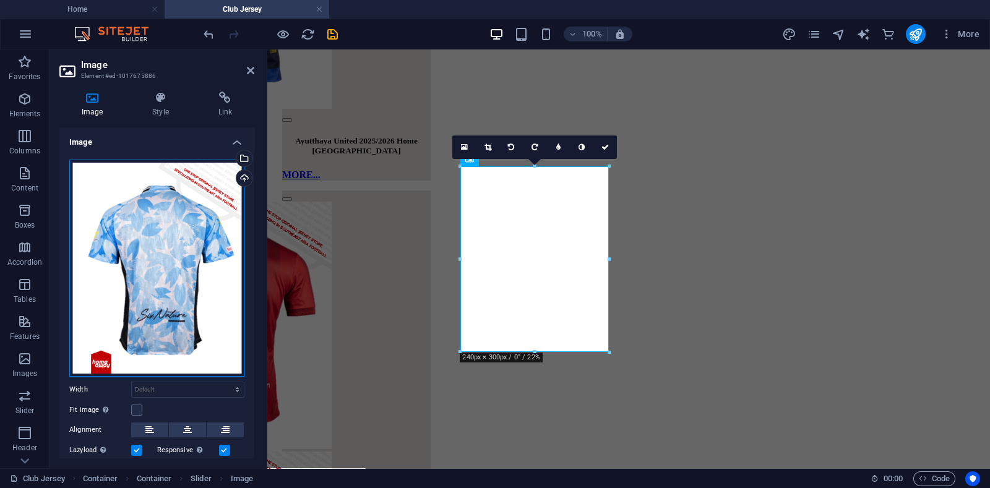
click at [162, 252] on div "Drag files here, click to choose files or select files from Files or our free s…" at bounding box center [156, 268] width 175 height 217
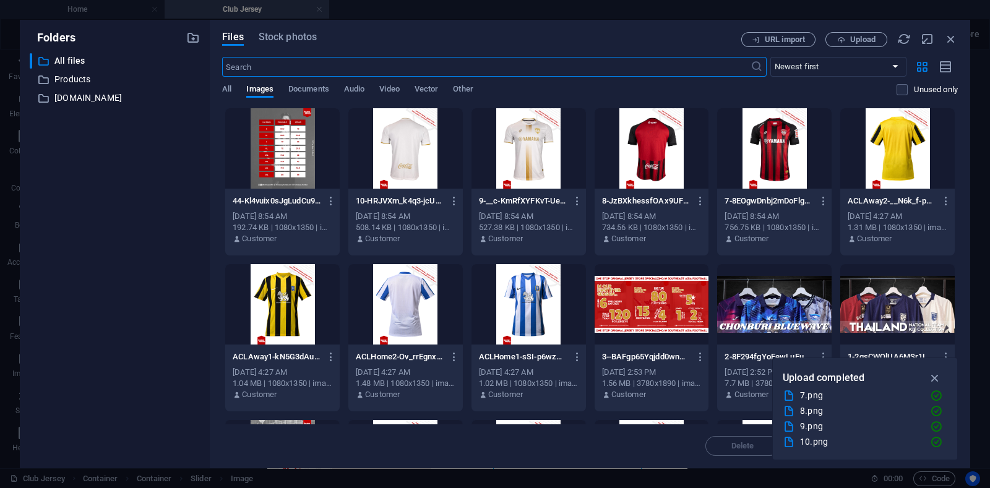
scroll to position [3030, 0]
click at [424, 143] on div at bounding box center [406, 148] width 115 height 80
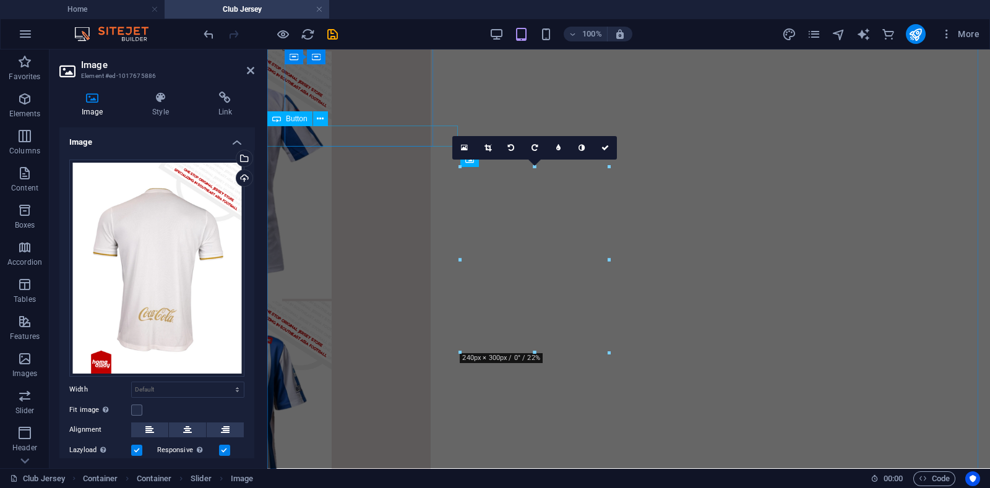
scroll to position [1788, 0]
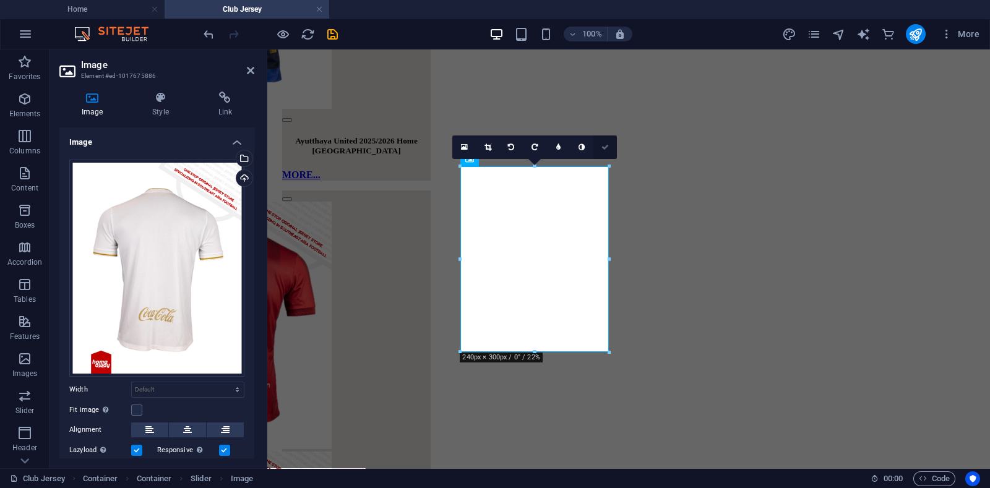
click at [600, 149] on link at bounding box center [606, 148] width 24 height 24
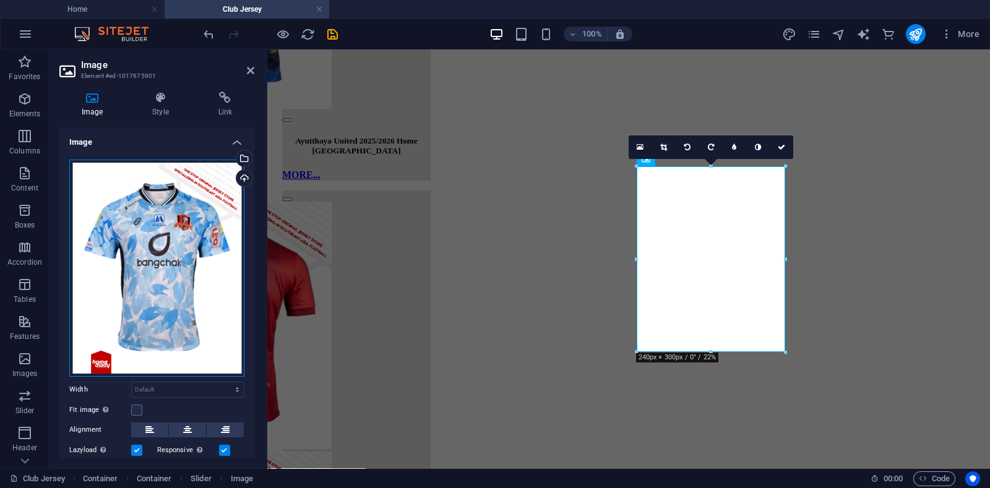
click at [162, 253] on div "Drag files here, click to choose files or select files from Files or our free s…" at bounding box center [156, 268] width 175 height 217
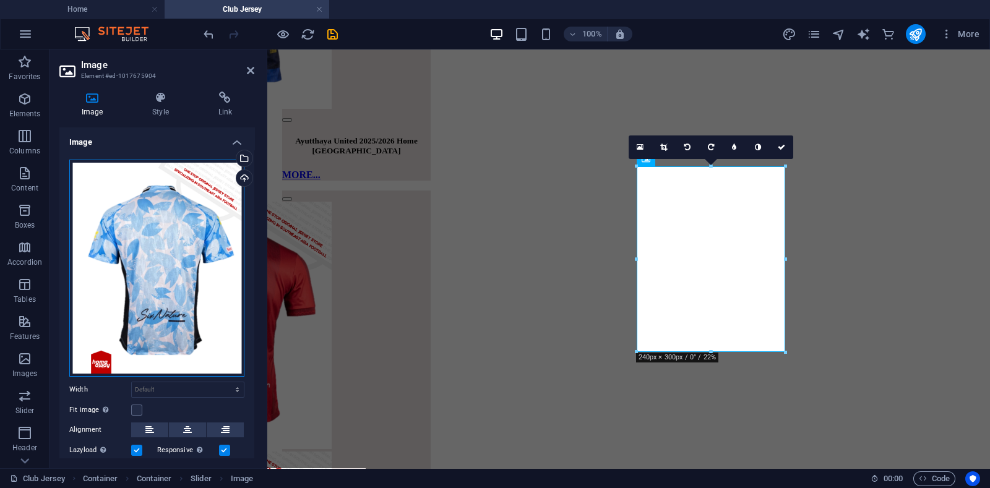
click at [207, 231] on div "Drag files here, click to choose files or select files from Files or our free s…" at bounding box center [156, 268] width 175 height 217
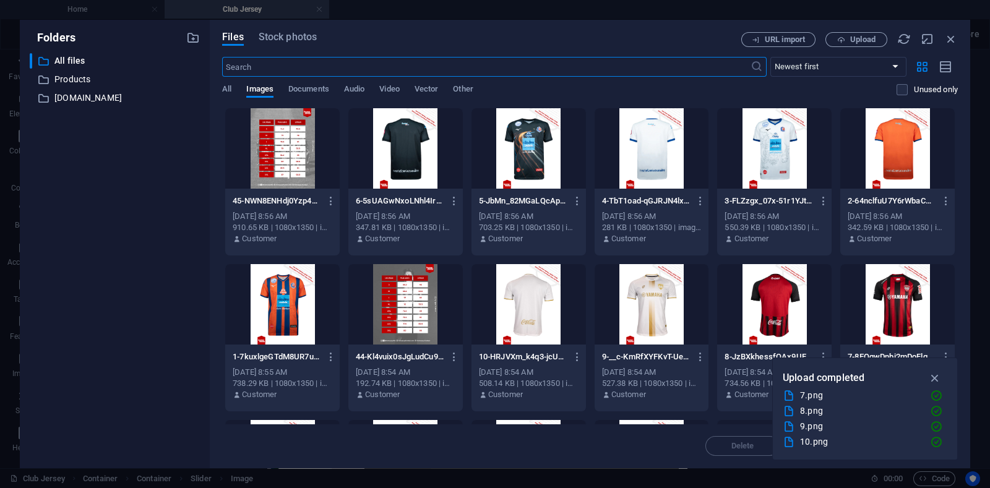
click at [792, 140] on div at bounding box center [898, 148] width 115 height 80
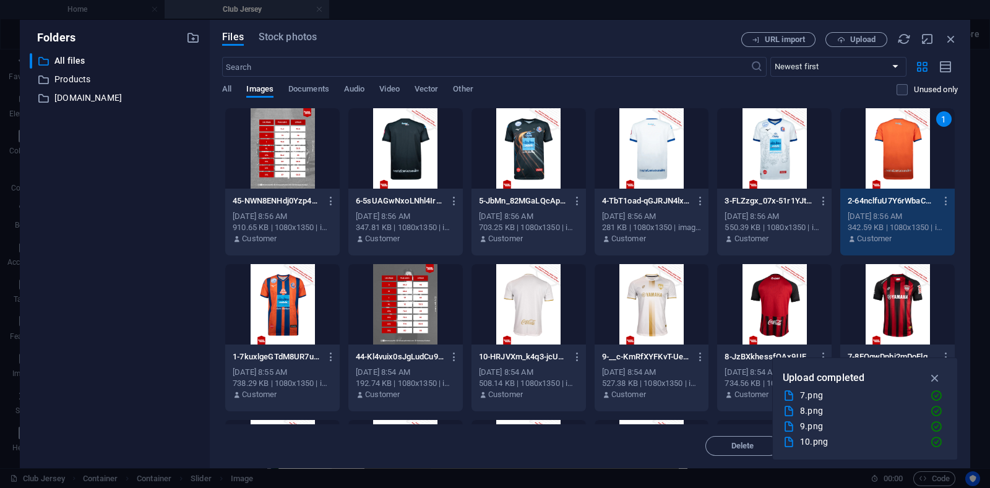
drag, startPoint x: 908, startPoint y: 141, endPoint x: 603, endPoint y: 94, distance: 308.7
click at [792, 140] on div "1" at bounding box center [898, 148] width 115 height 80
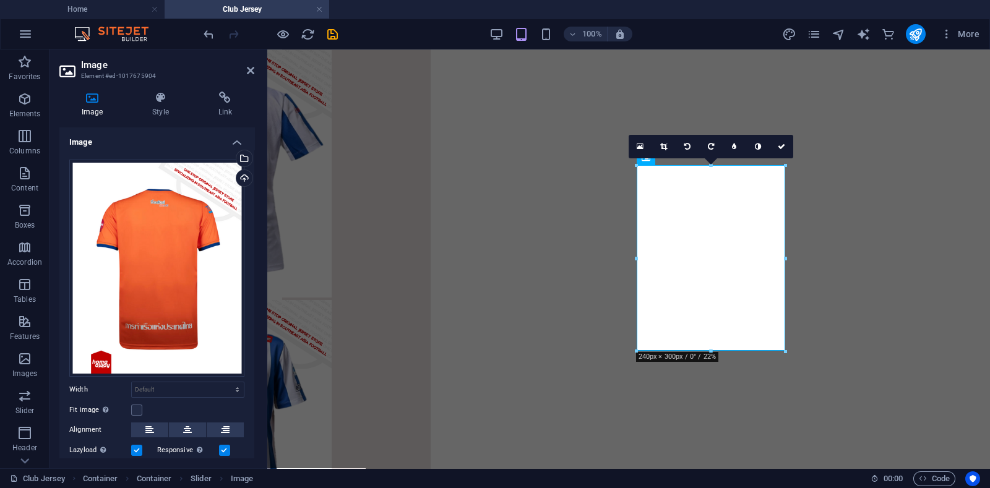
scroll to position [1788, 0]
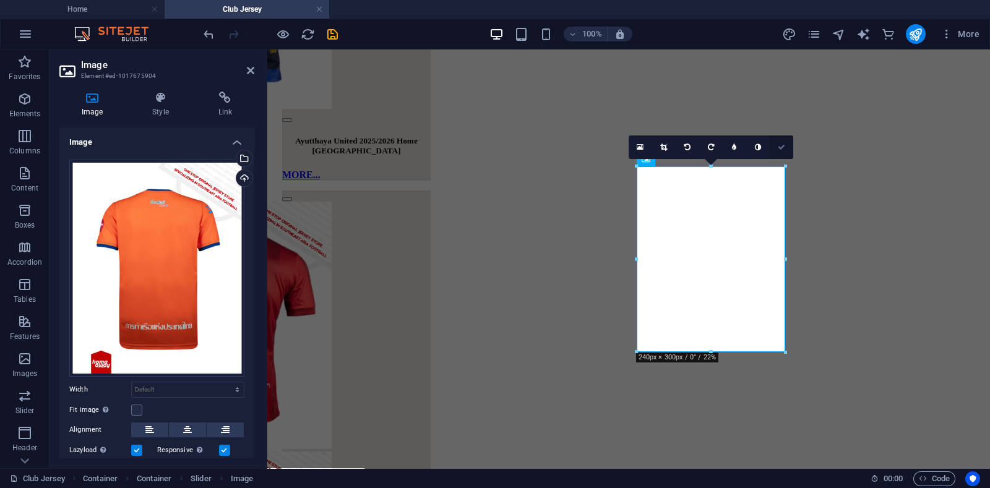
click at [779, 150] on icon at bounding box center [781, 147] width 7 height 7
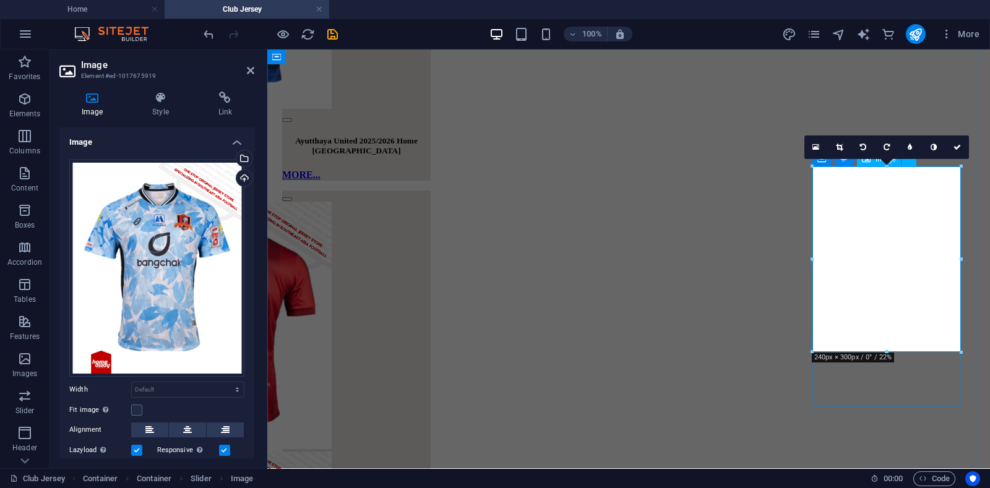
click at [205, 252] on div "Drag files here, click to choose files or select files from Files or our free s…" at bounding box center [156, 268] width 175 height 217
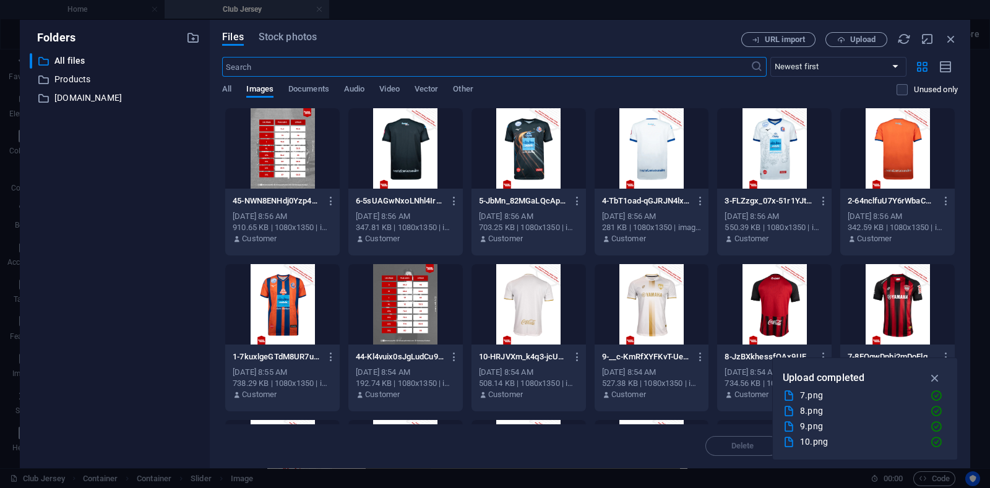
scroll to position [3532, 0]
click at [751, 139] on div at bounding box center [774, 148] width 115 height 80
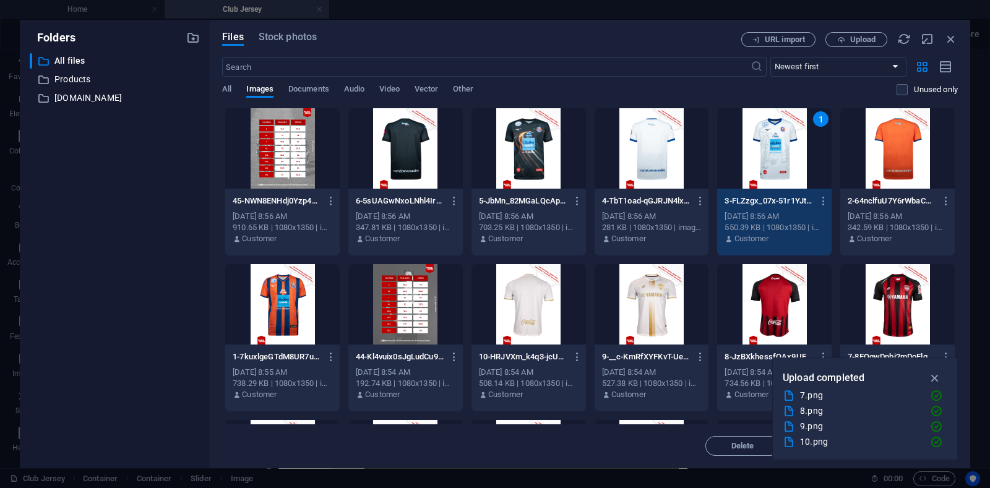
click at [751, 139] on div "1" at bounding box center [774, 148] width 115 height 80
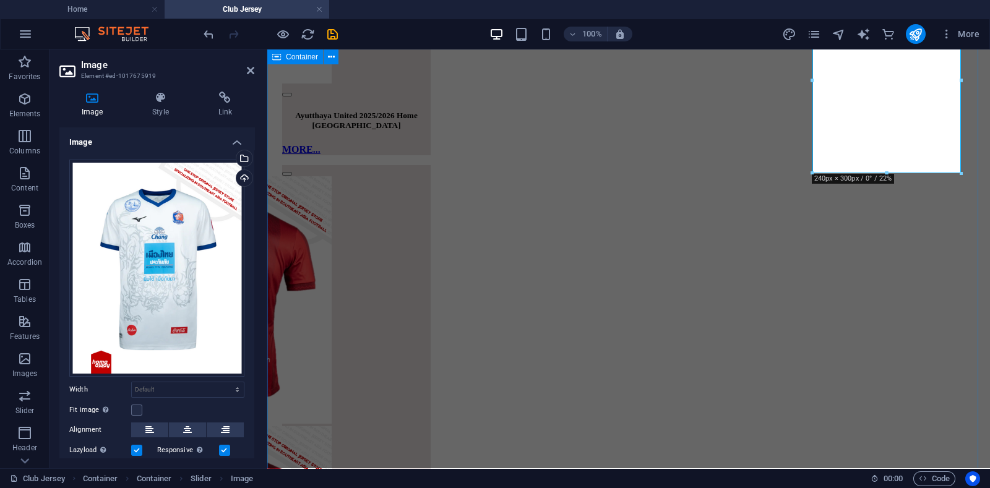
scroll to position [1810, 0]
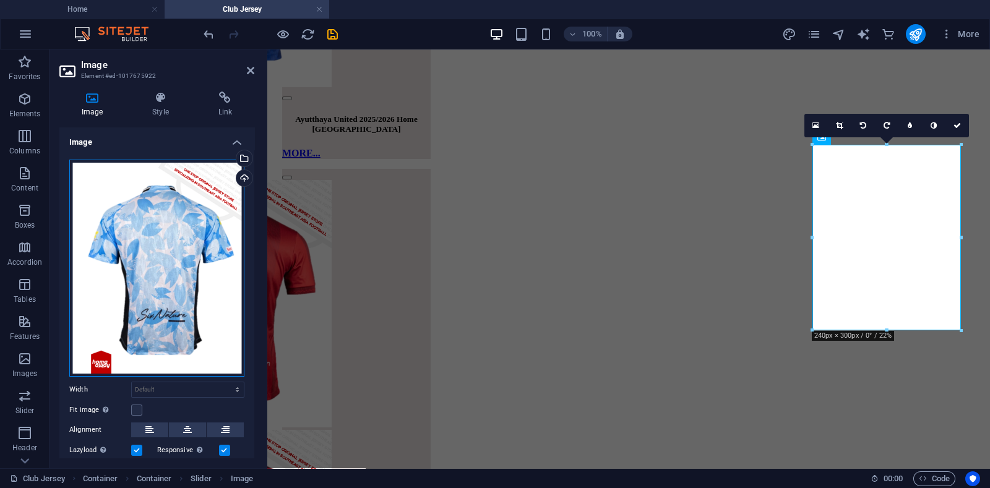
click at [173, 263] on div "Drag files here, click to choose files or select files from Files or our free s…" at bounding box center [156, 268] width 175 height 217
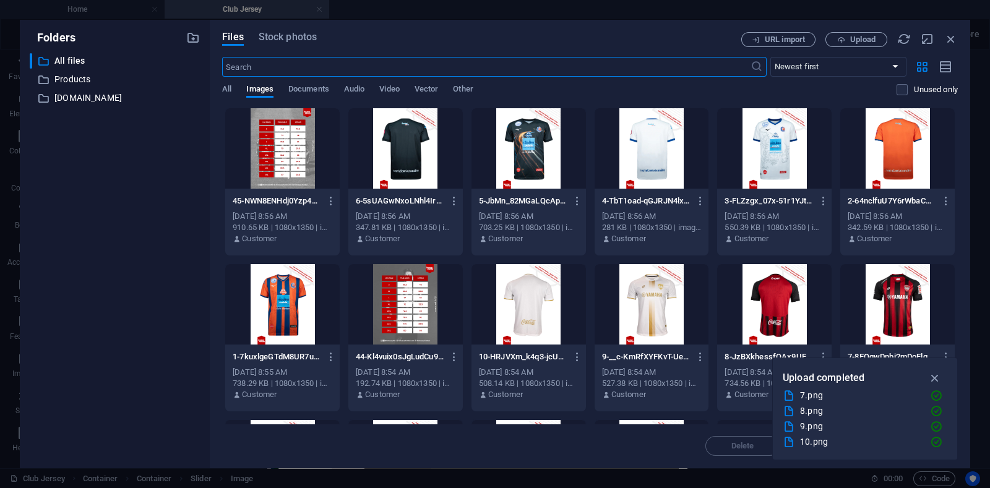
click at [647, 155] on div at bounding box center [652, 148] width 115 height 80
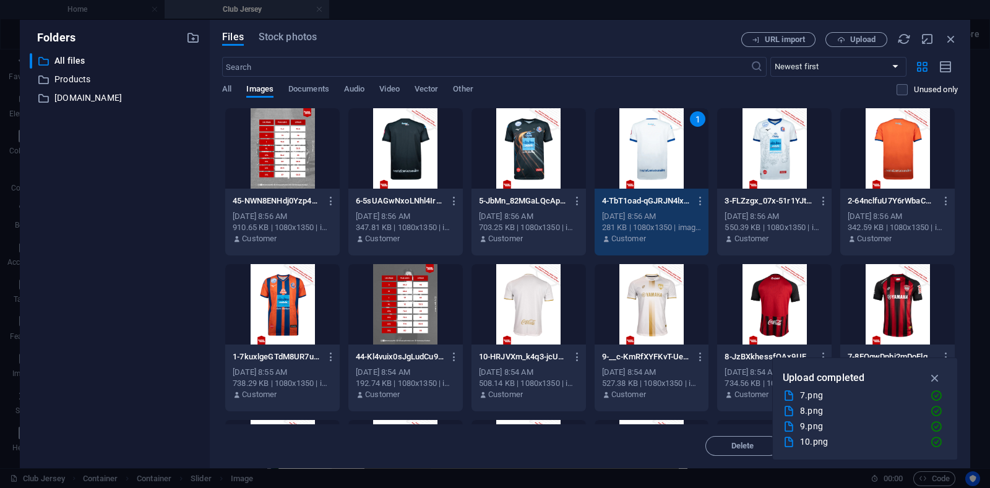
click at [647, 155] on div "1" at bounding box center [652, 148] width 115 height 80
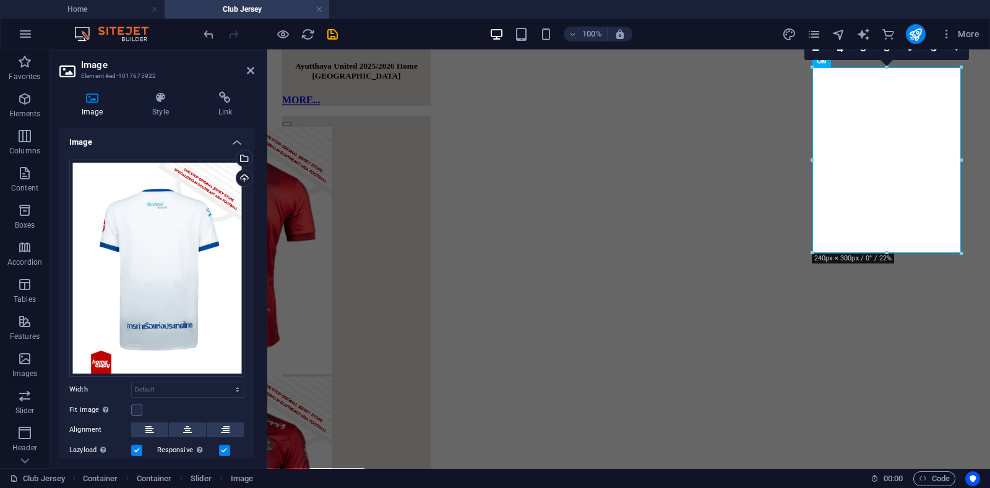
scroll to position [1733, 0]
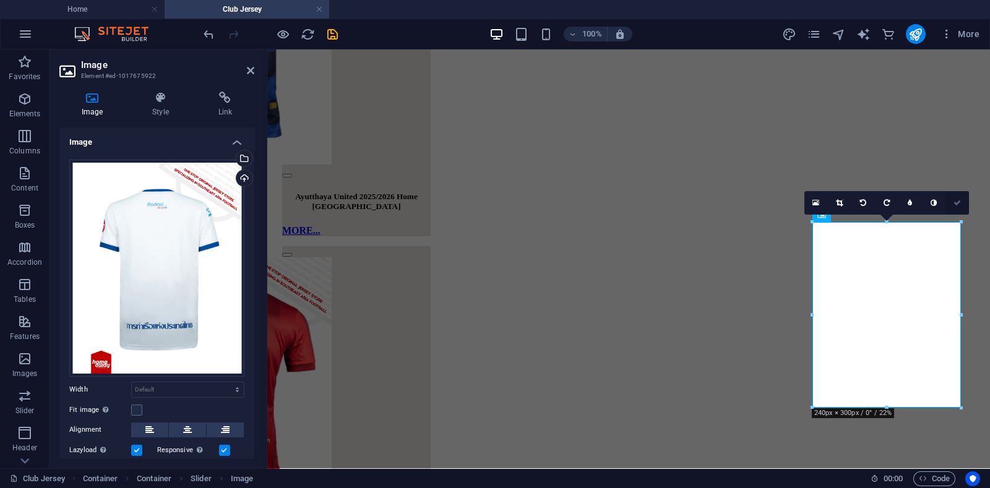
click at [792, 202] on icon at bounding box center [957, 202] width 7 height 7
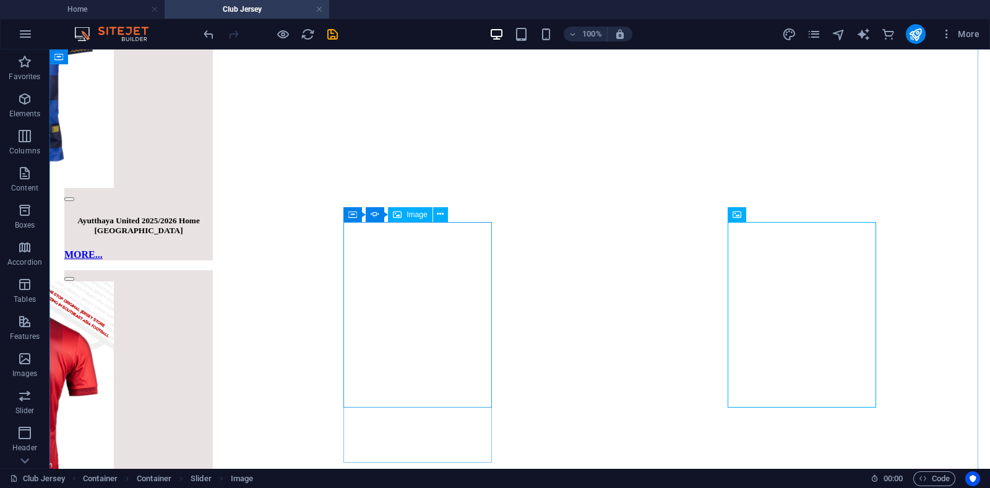
scroll to position [1965, 0]
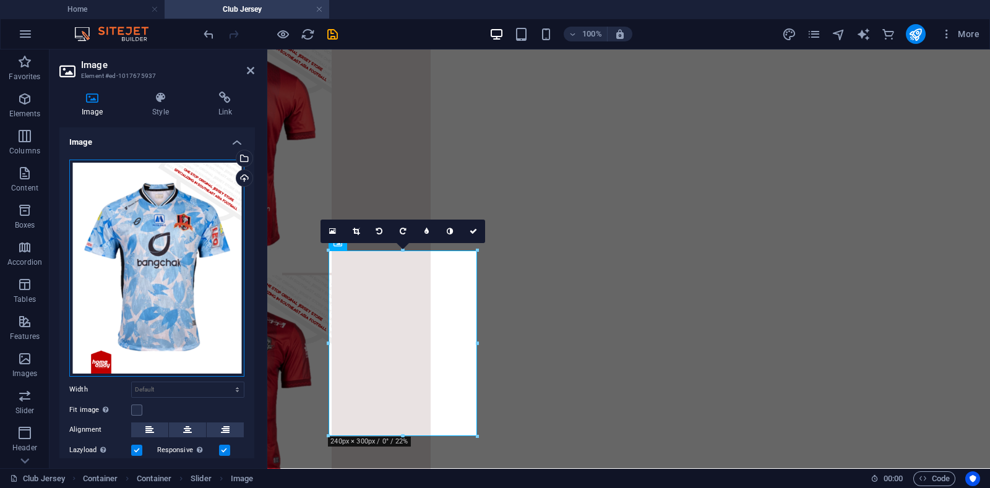
click at [127, 272] on div "Drag files here, click to choose files or select files from Files or our free s…" at bounding box center [156, 268] width 175 height 217
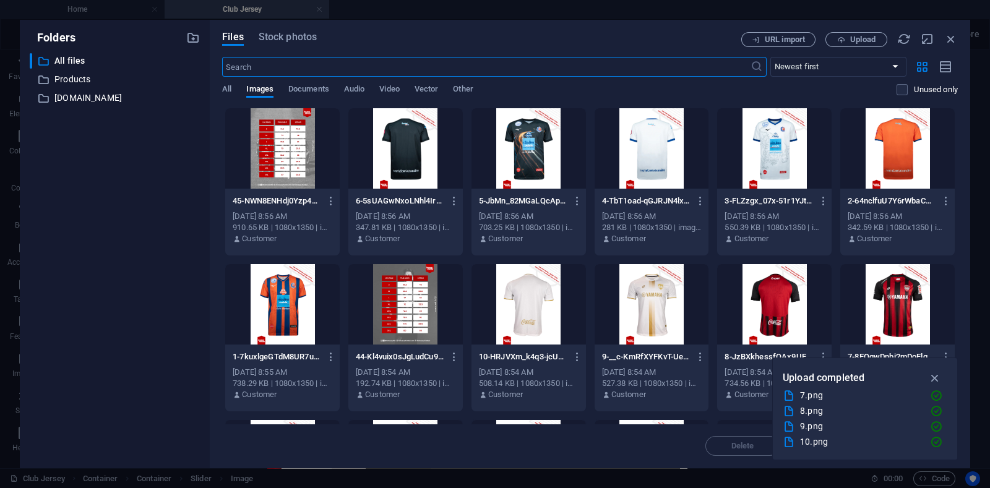
scroll to position [3785, 0]
click at [522, 157] on div at bounding box center [529, 148] width 115 height 80
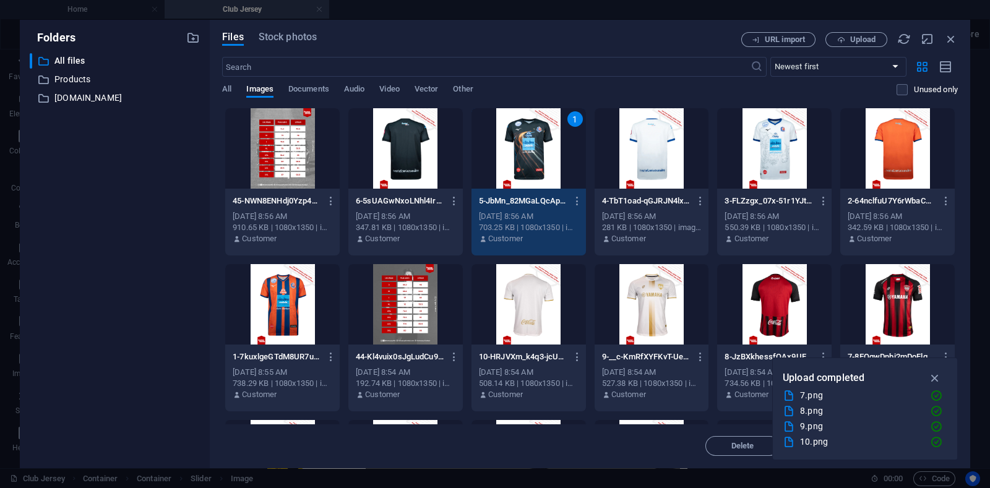
click at [522, 157] on div "1" at bounding box center [529, 148] width 115 height 80
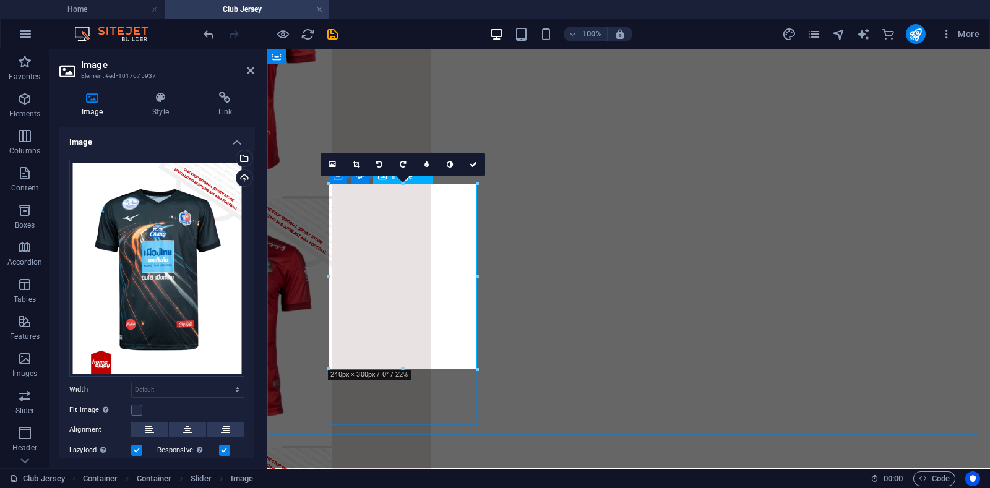
scroll to position [2032, 0]
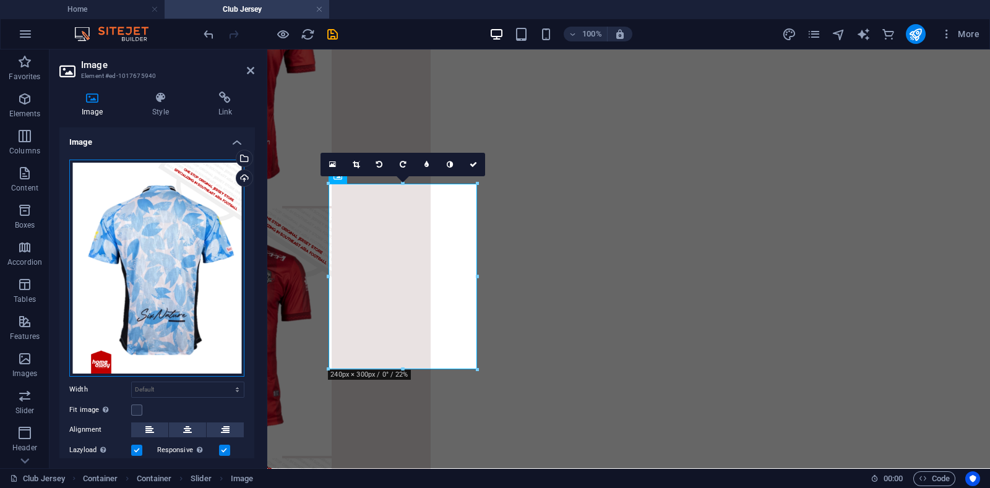
click at [204, 245] on div "Drag files here, click to choose files or select files from Files or our free s…" at bounding box center [156, 268] width 175 height 217
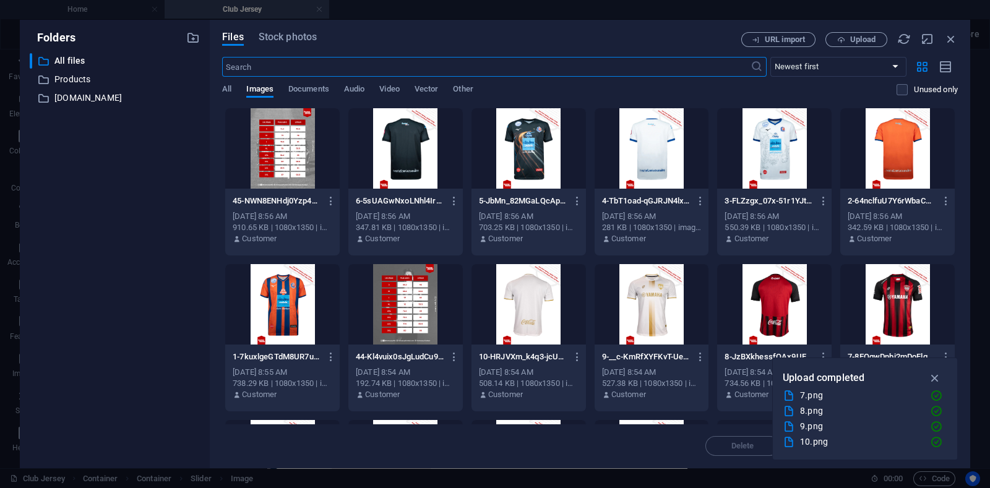
click at [391, 148] on div at bounding box center [406, 148] width 115 height 80
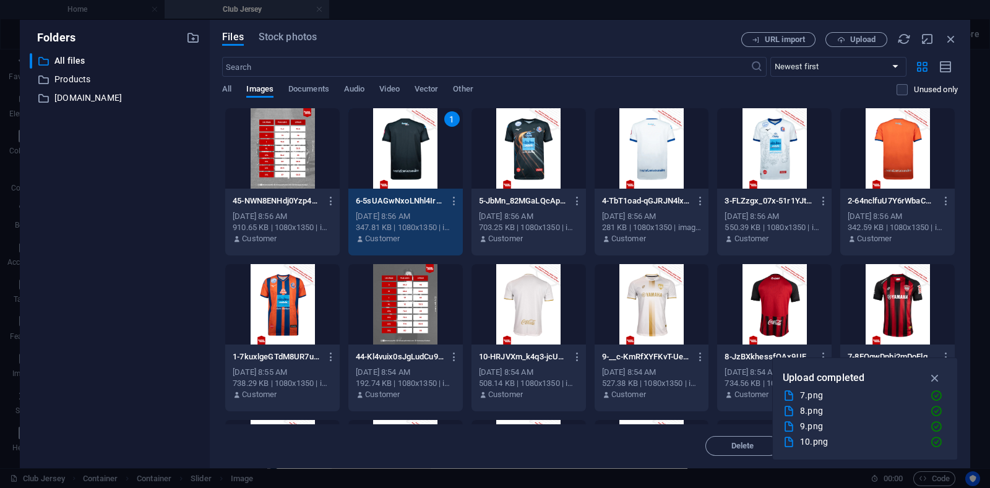
click at [391, 148] on div "1" at bounding box center [406, 148] width 115 height 80
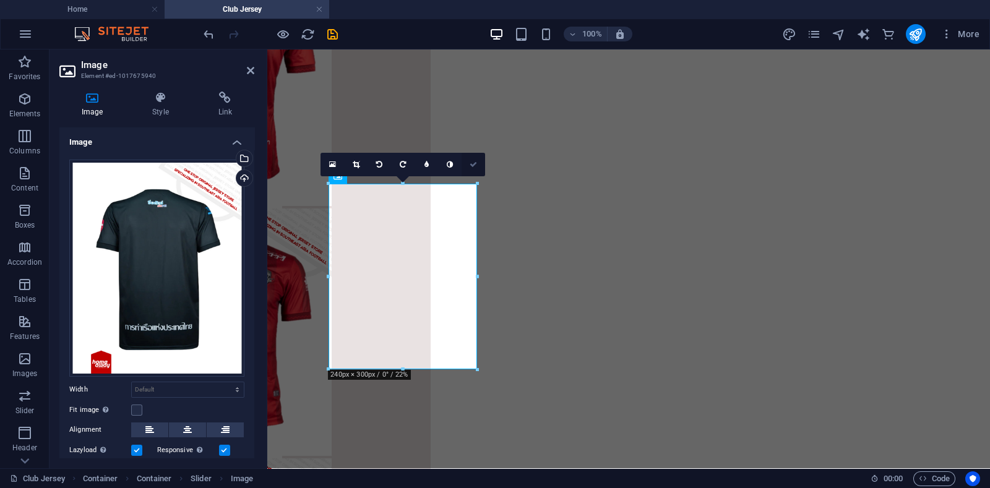
click at [472, 164] on icon at bounding box center [473, 164] width 7 height 7
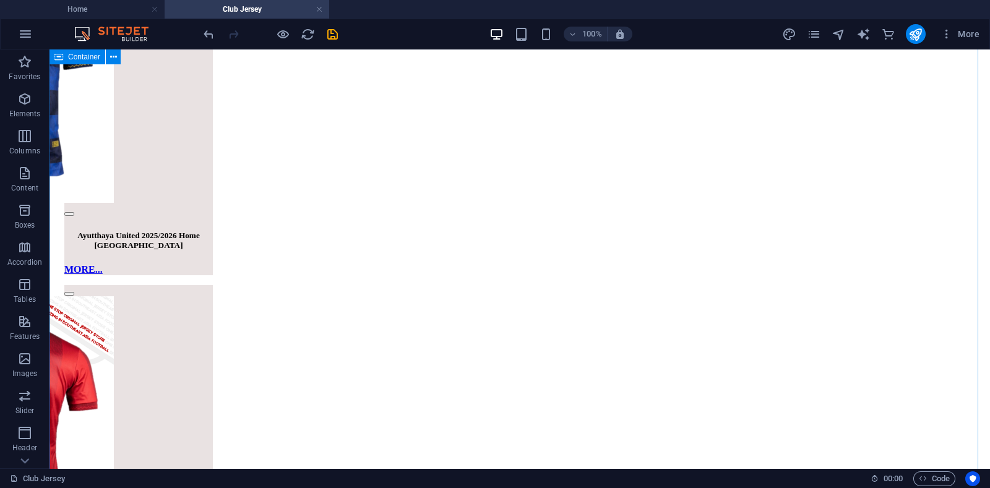
scroll to position [1800, 0]
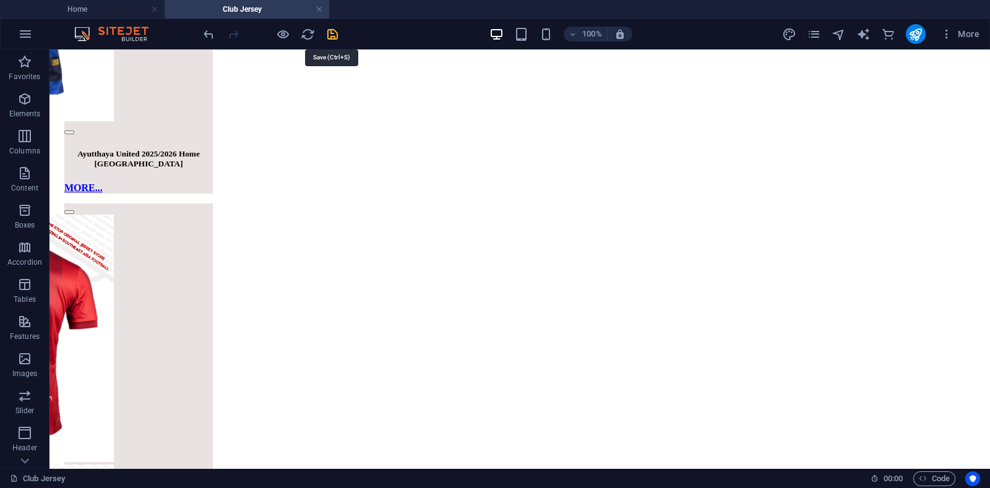
click at [334, 35] on icon "save" at bounding box center [333, 34] width 14 height 14
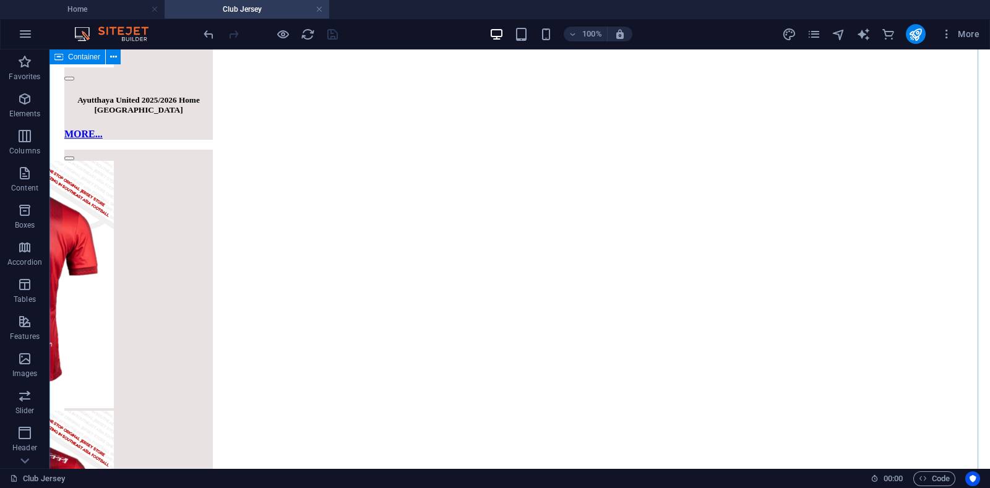
scroll to position [1877, 0]
